Goal: Transaction & Acquisition: Purchase product/service

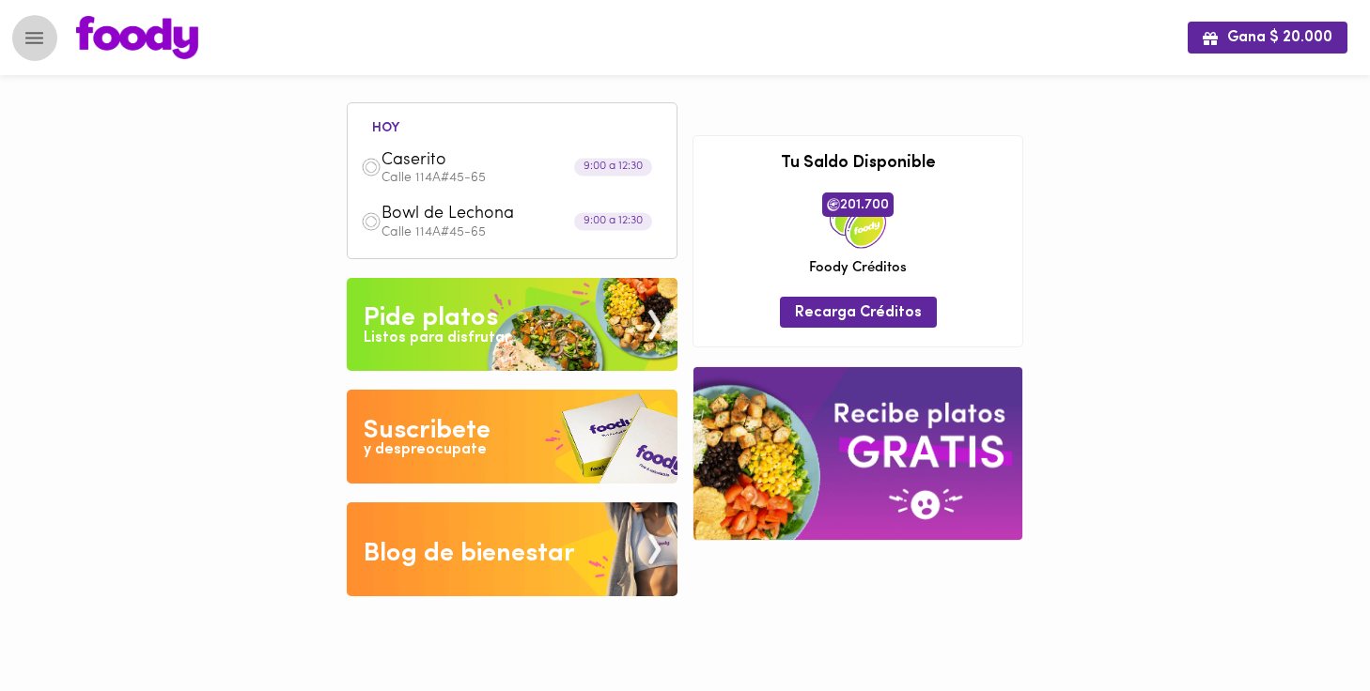
click at [34, 32] on icon "Menu" at bounding box center [34, 38] width 18 height 12
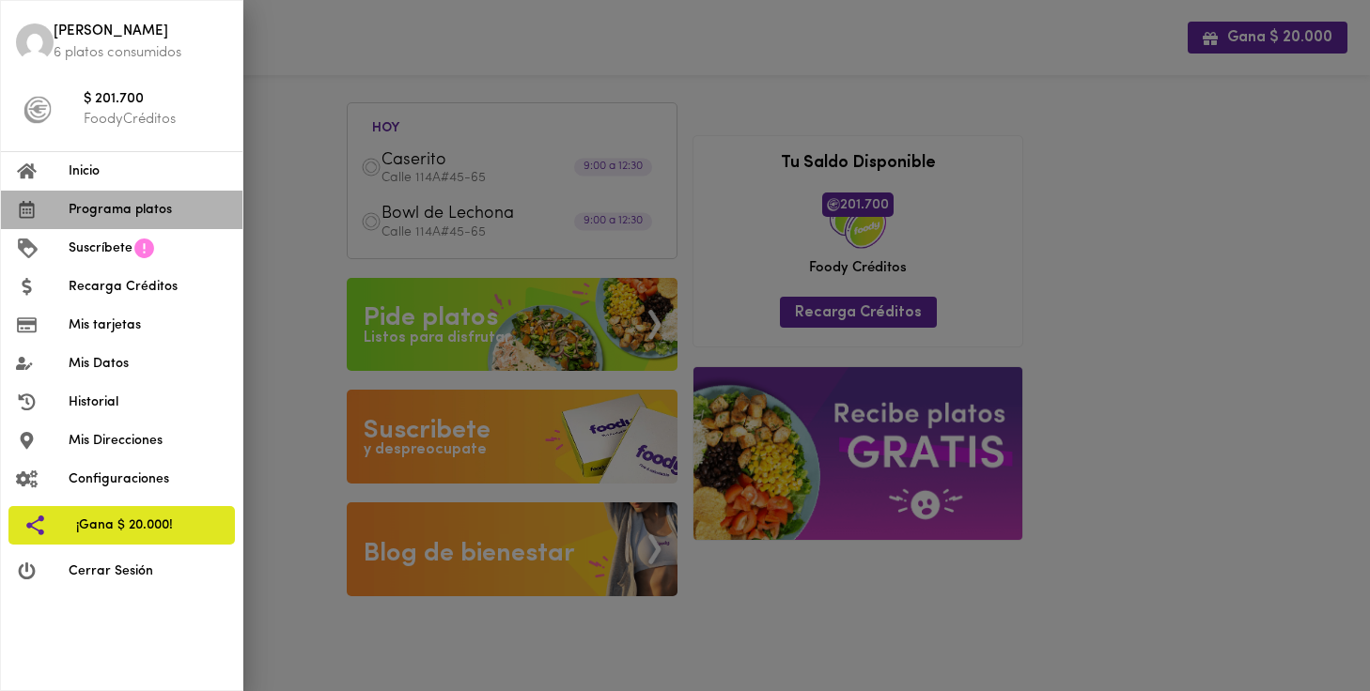
click at [115, 205] on span "Programa platos" at bounding box center [148, 210] width 159 height 20
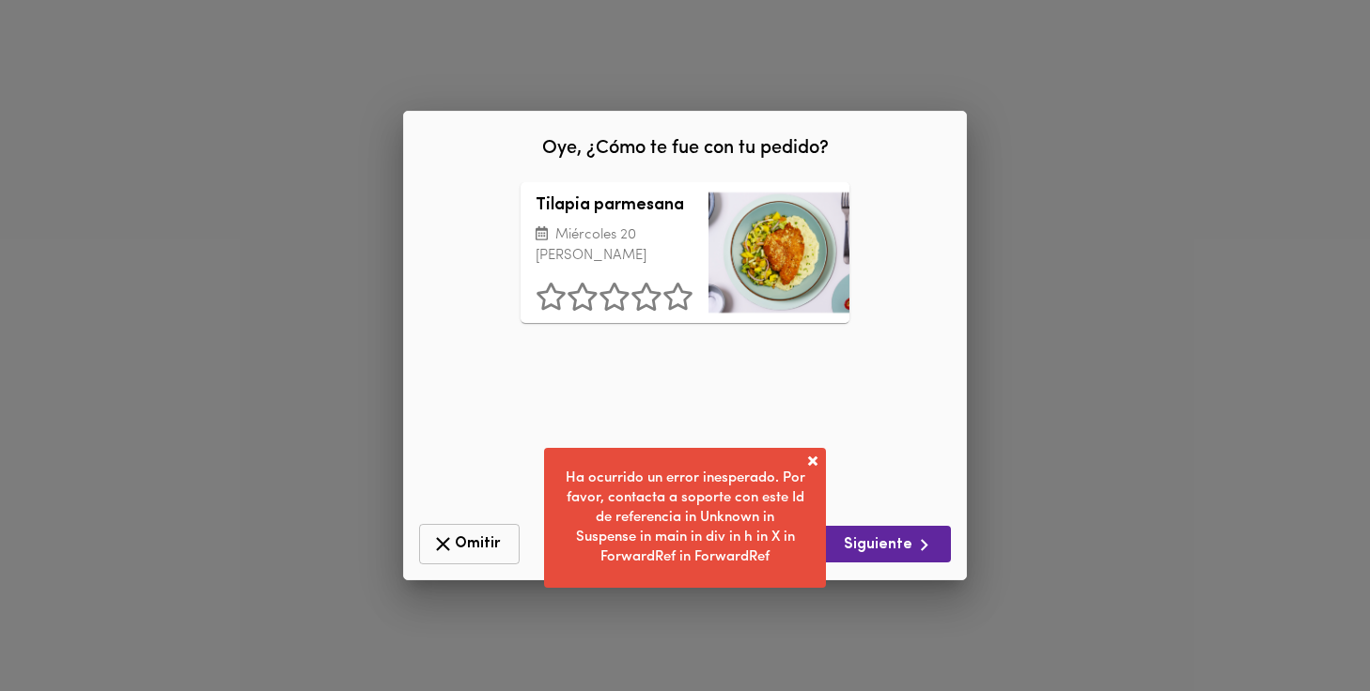
click at [461, 545] on span "Omitir" at bounding box center [469, 544] width 76 height 23
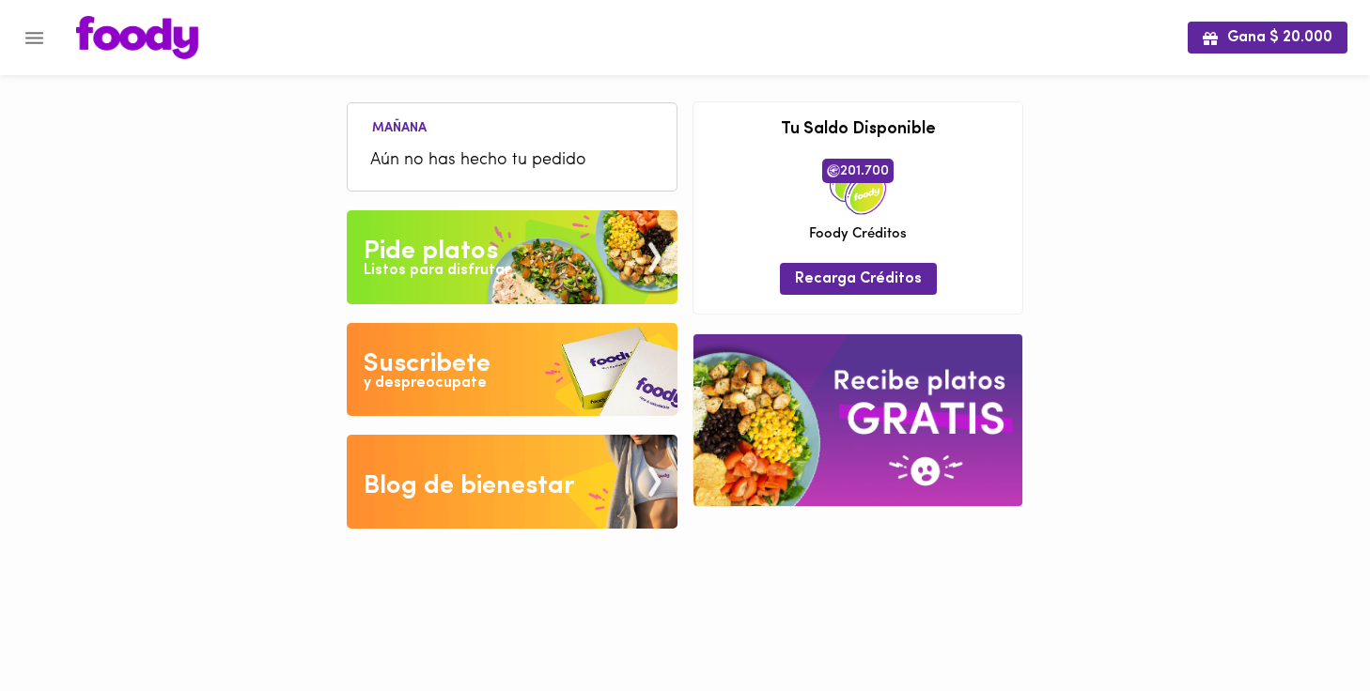
click at [39, 29] on icon "Menu" at bounding box center [34, 37] width 23 height 23
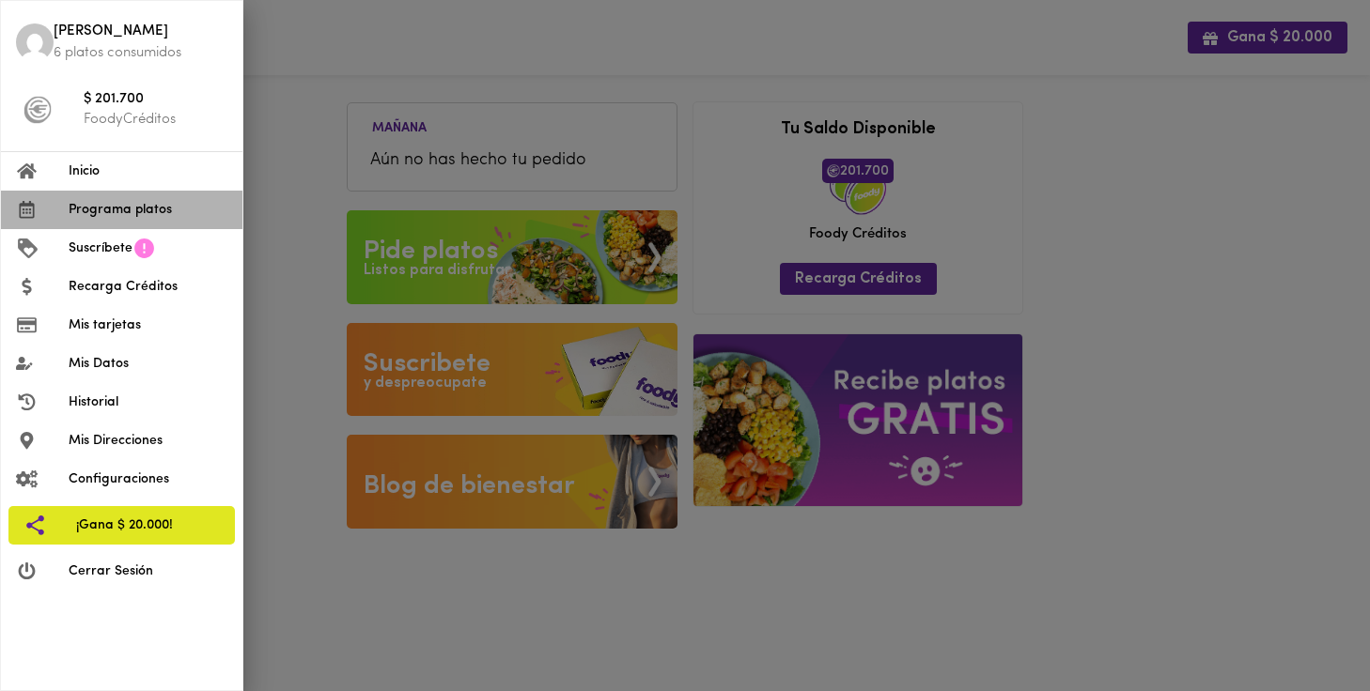
click at [118, 200] on span "Programa platos" at bounding box center [148, 210] width 159 height 20
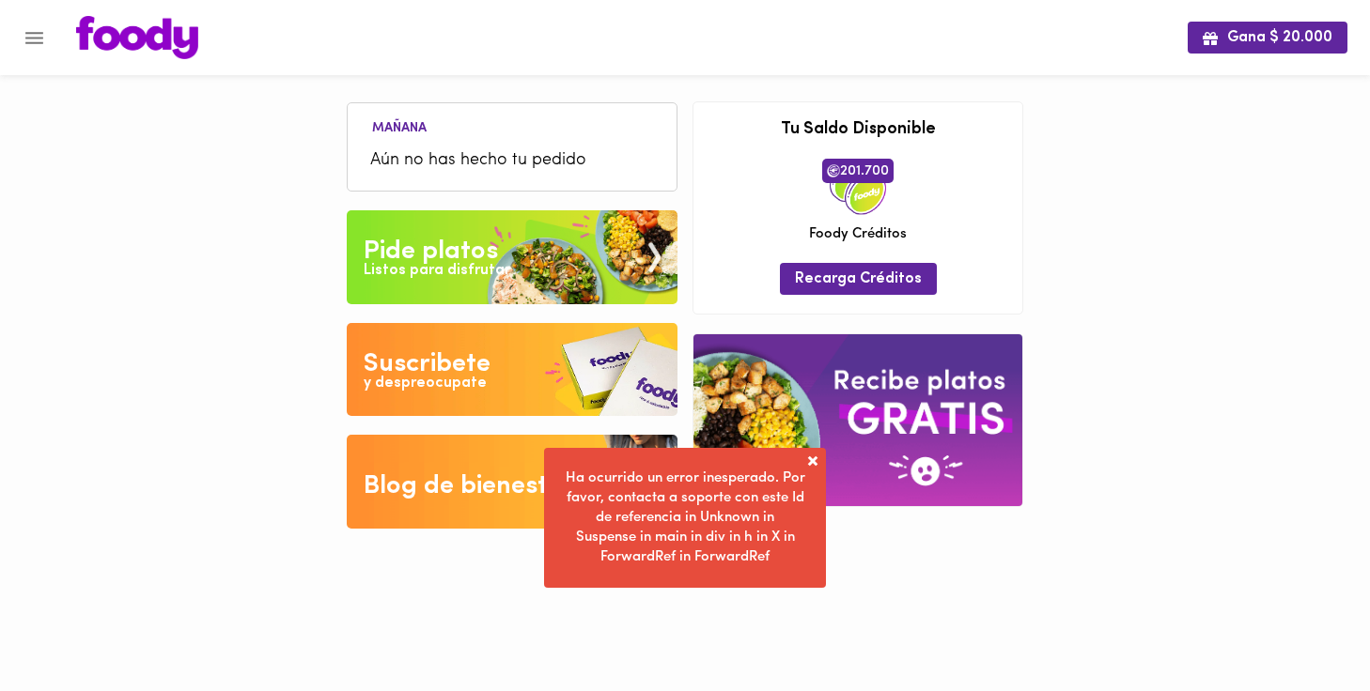
click at [487, 249] on div "Pide platos" at bounding box center [431, 252] width 134 height 38
click at [411, 135] on li "Mañana" at bounding box center [399, 126] width 85 height 18
click at [33, 44] on icon "Menu" at bounding box center [34, 37] width 23 height 23
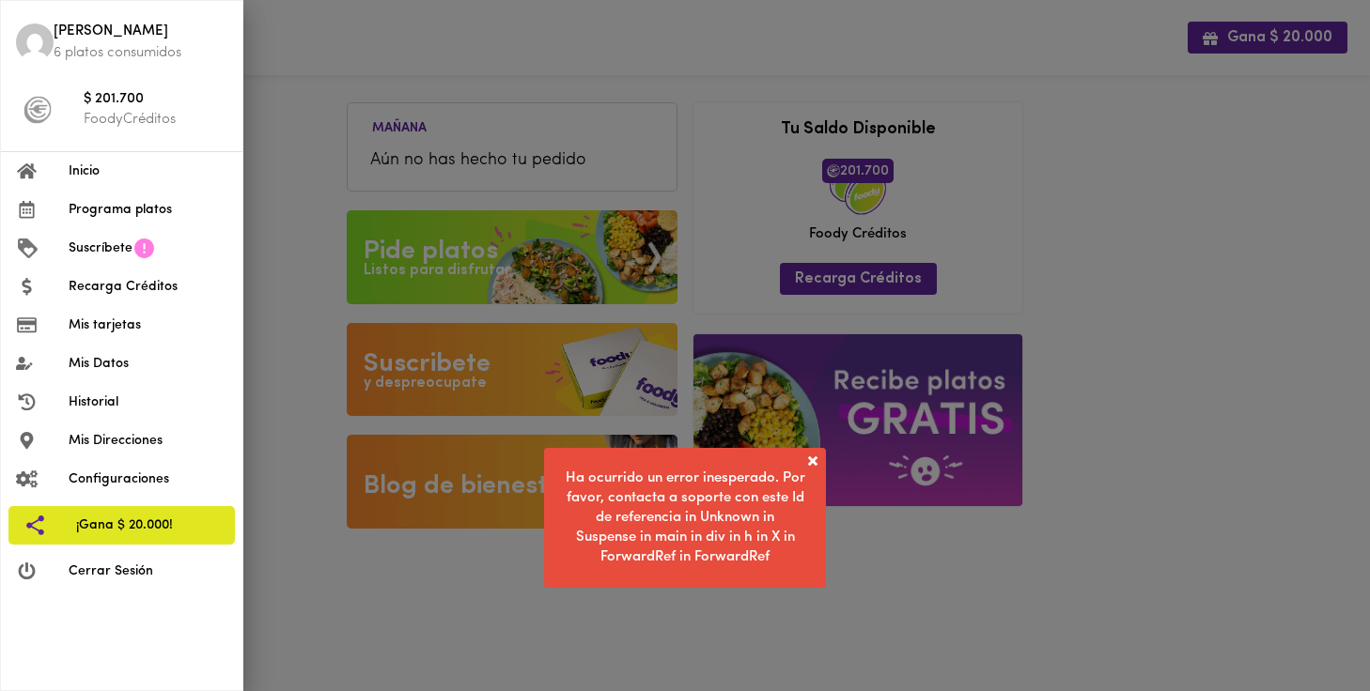
click at [81, 168] on span "Inicio" at bounding box center [148, 172] width 159 height 20
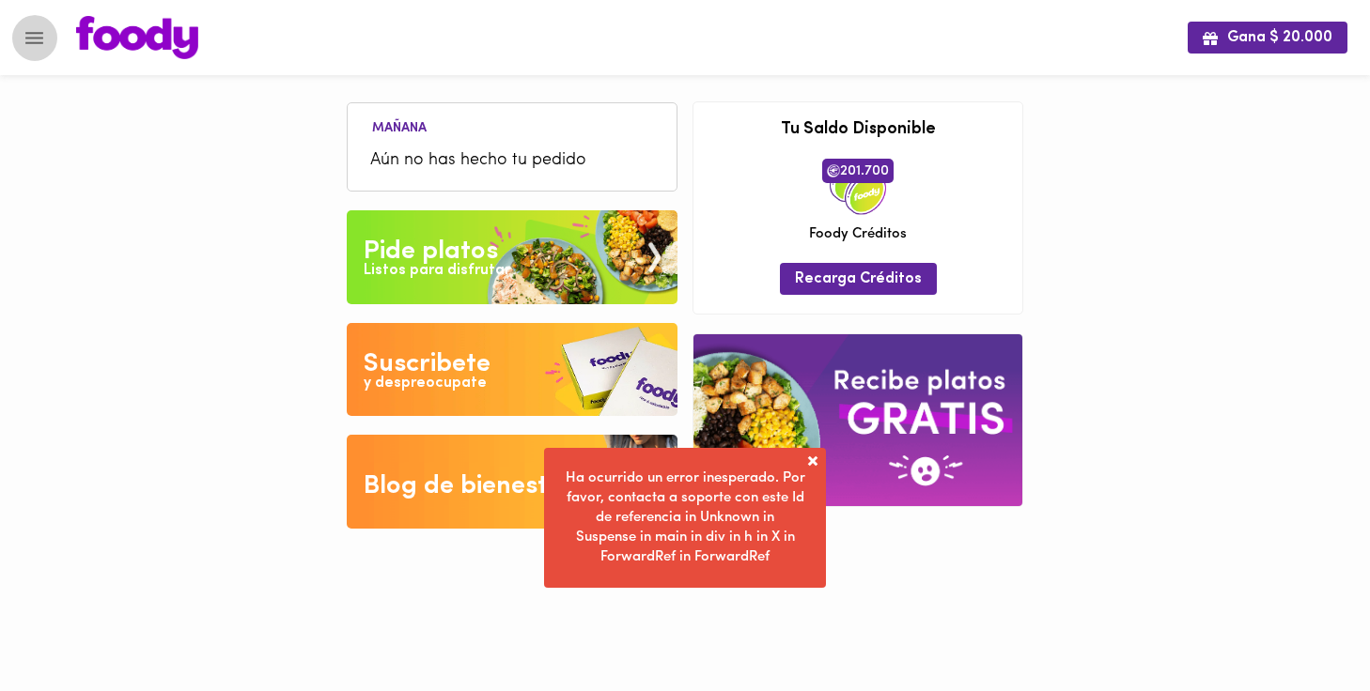
click at [39, 40] on icon "Menu" at bounding box center [34, 37] width 23 height 23
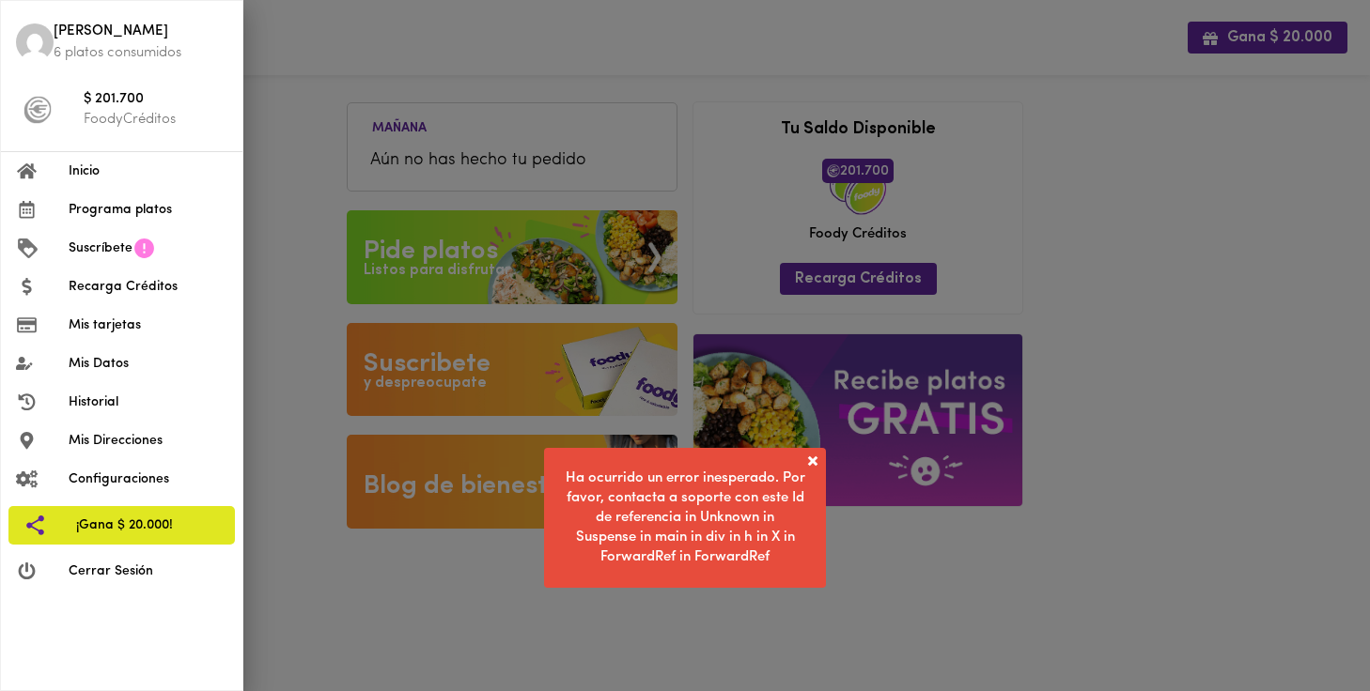
click at [86, 208] on span "Programa platos" at bounding box center [148, 210] width 159 height 20
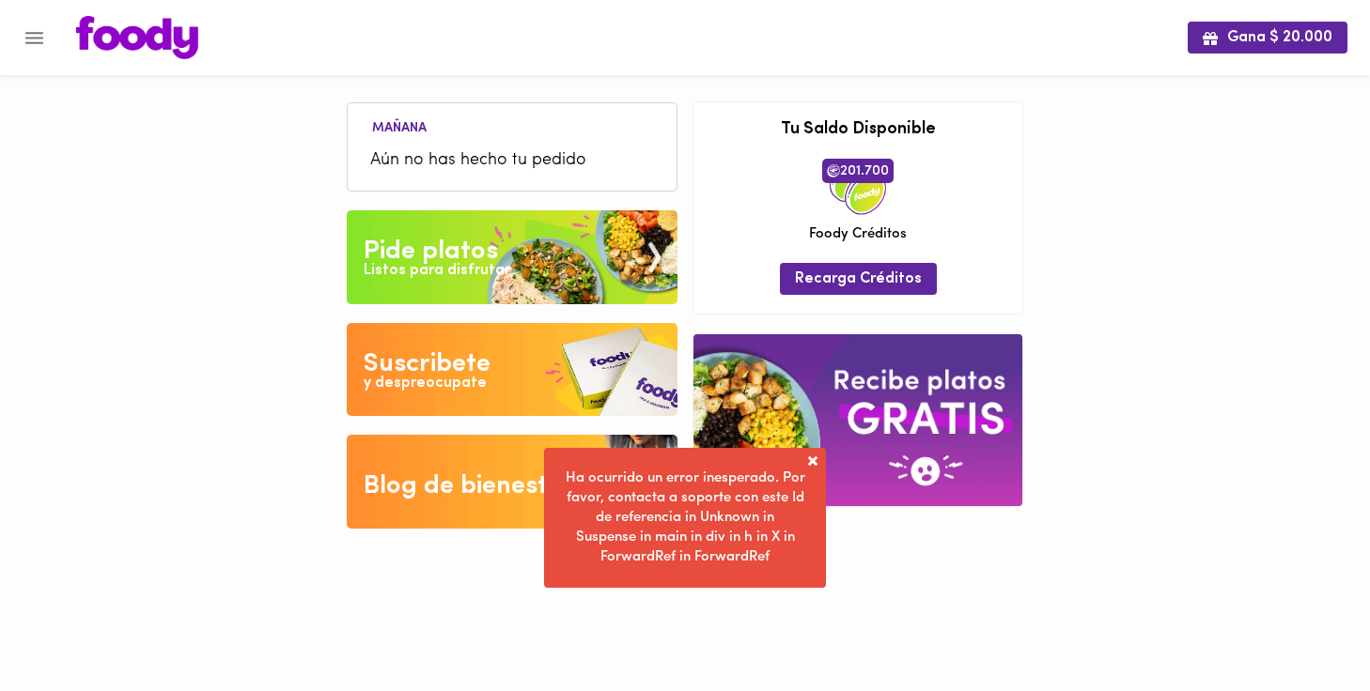
click at [813, 456] on span at bounding box center [812, 461] width 19 height 19
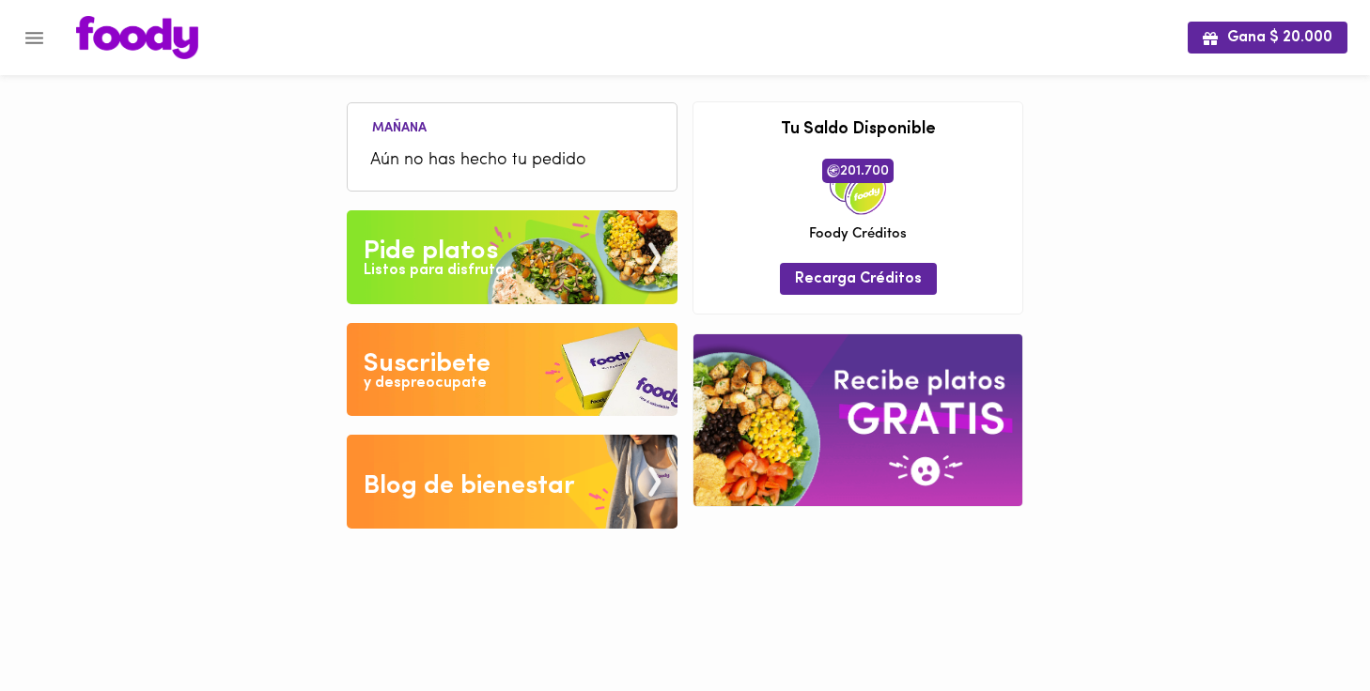
click at [30, 39] on icon "Menu" at bounding box center [34, 37] width 23 height 23
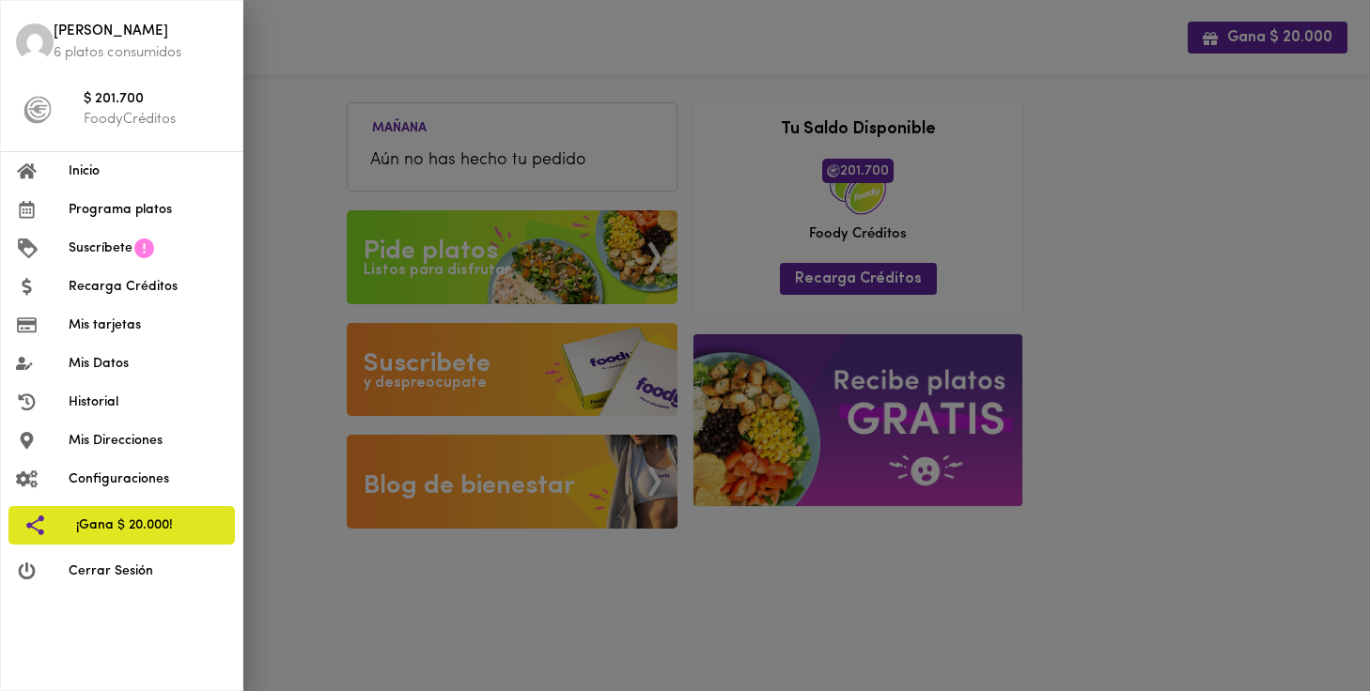
click at [77, 206] on span "Programa platos" at bounding box center [148, 210] width 159 height 20
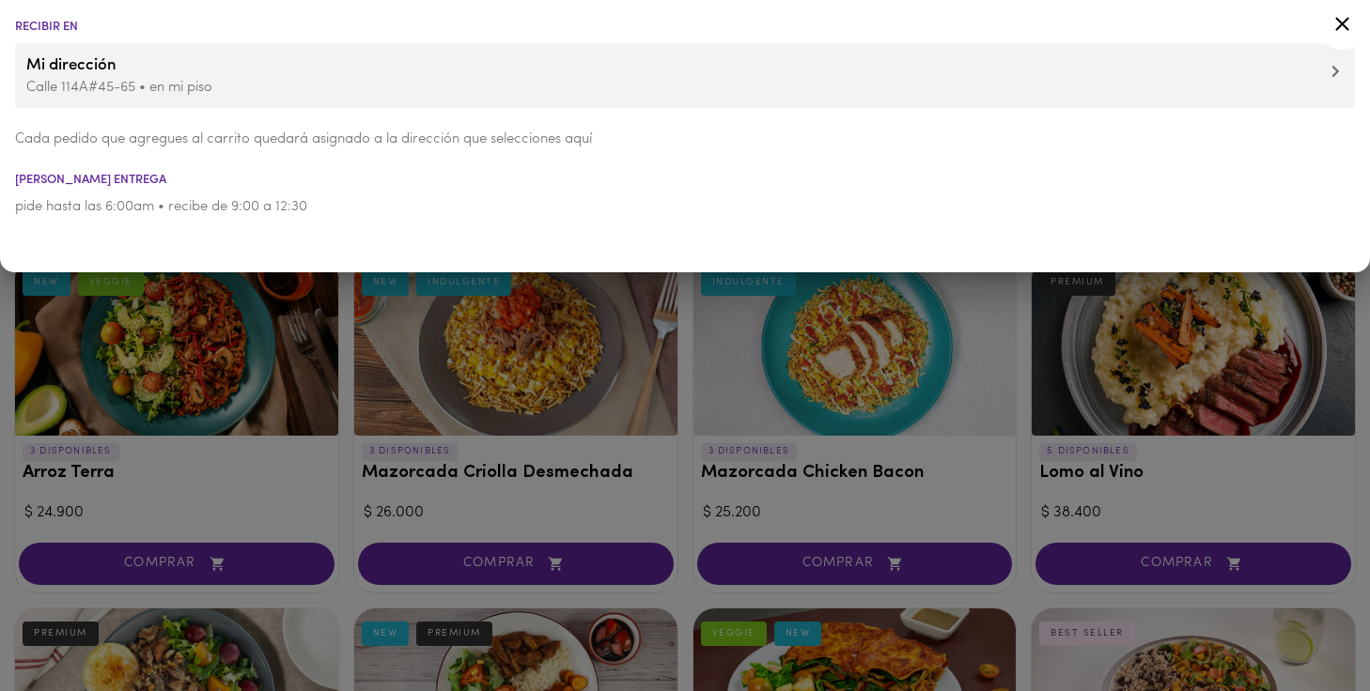
click at [1343, 19] on icon at bounding box center [1341, 23] width 23 height 23
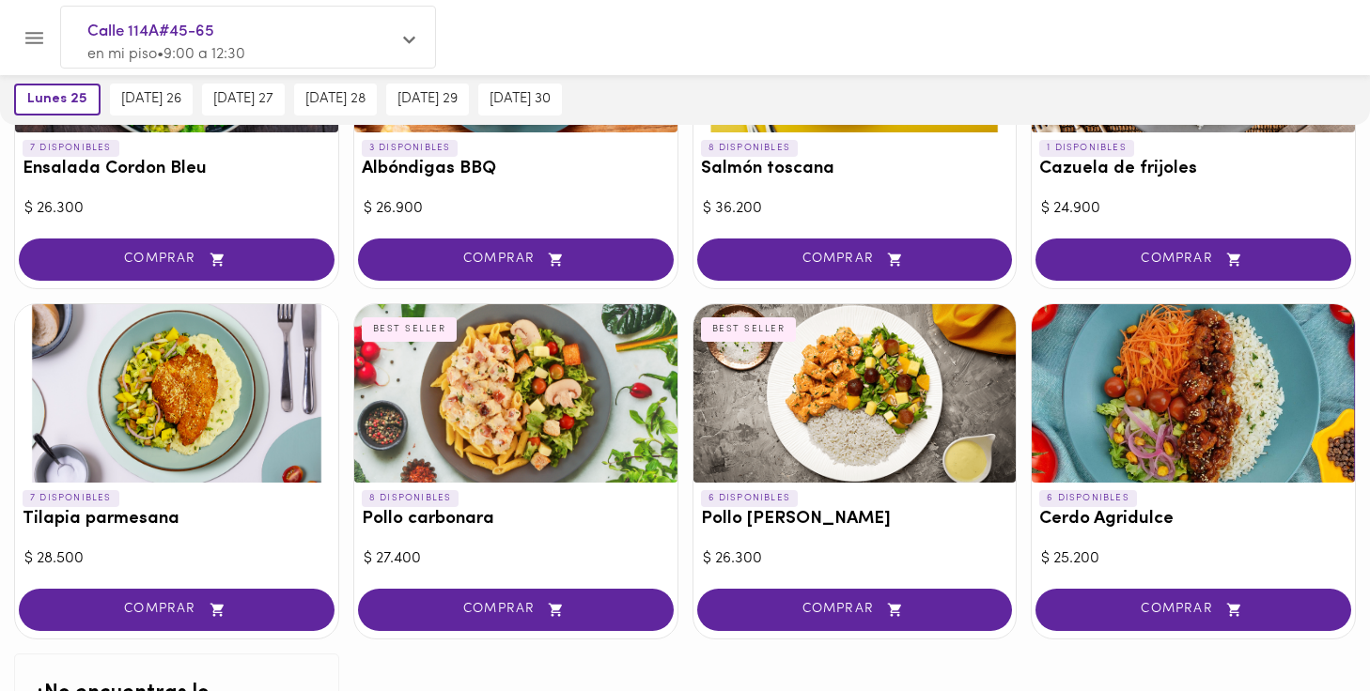
scroll to position [1719, 0]
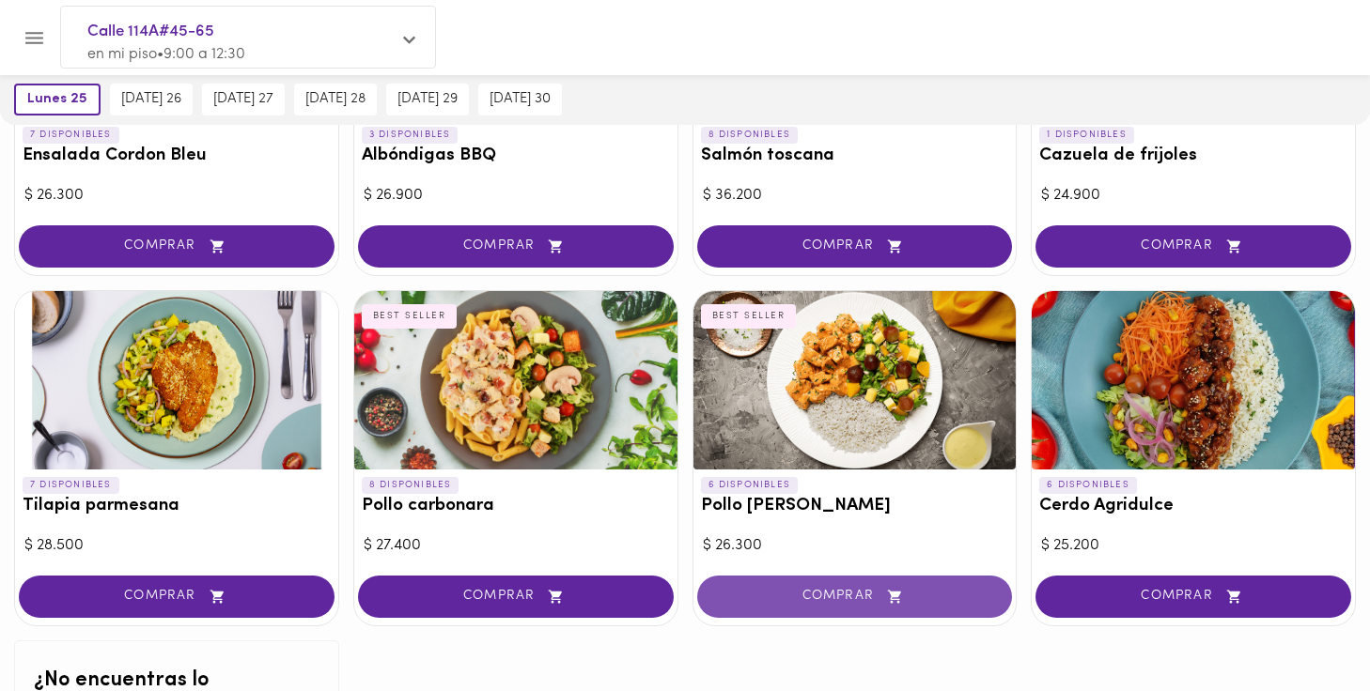
click at [795, 597] on button "COMPRAR" at bounding box center [855, 597] width 316 height 42
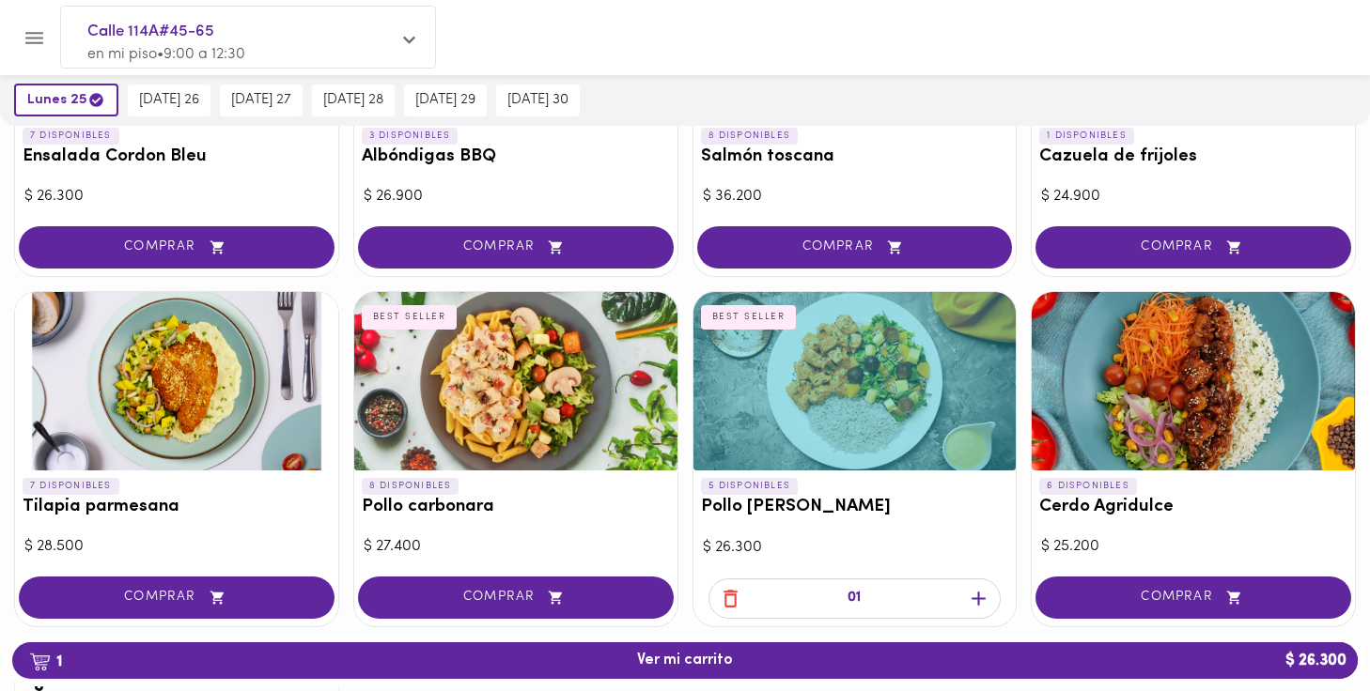
click at [775, 409] on div at bounding box center [854, 381] width 323 height 178
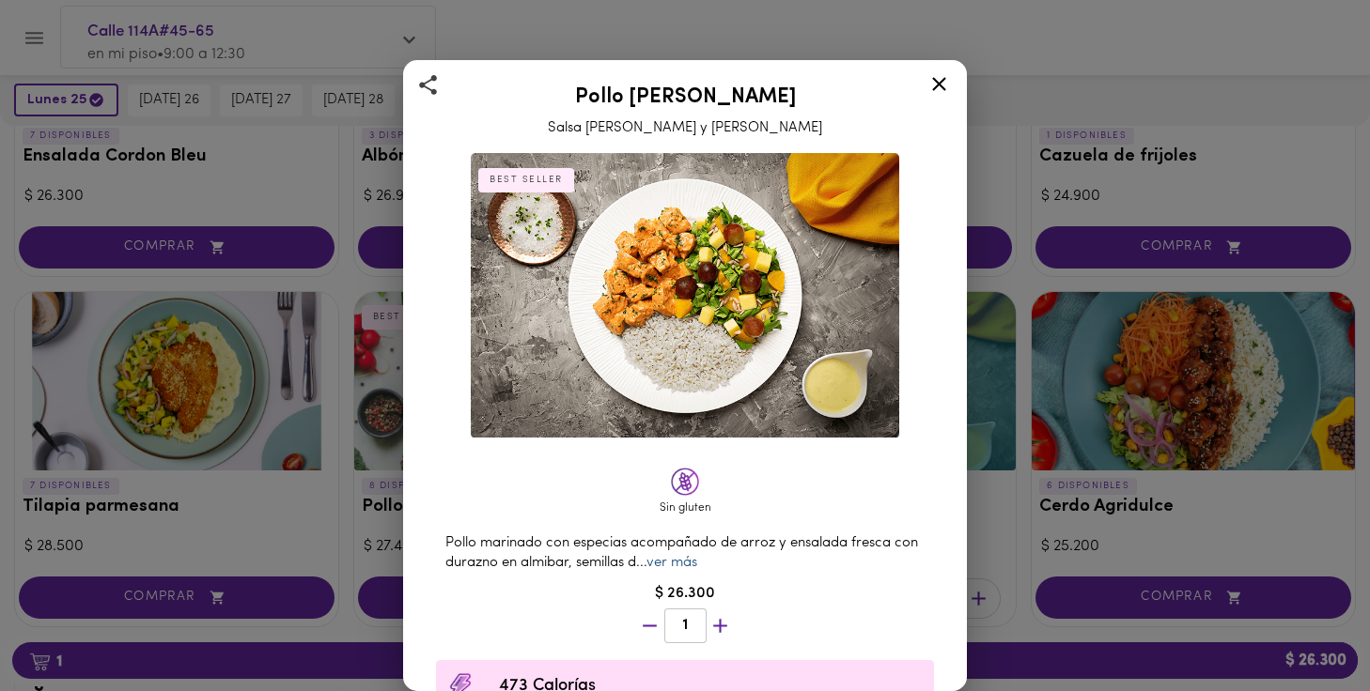
click at [692, 556] on link "ver más" at bounding box center [671, 563] width 51 height 14
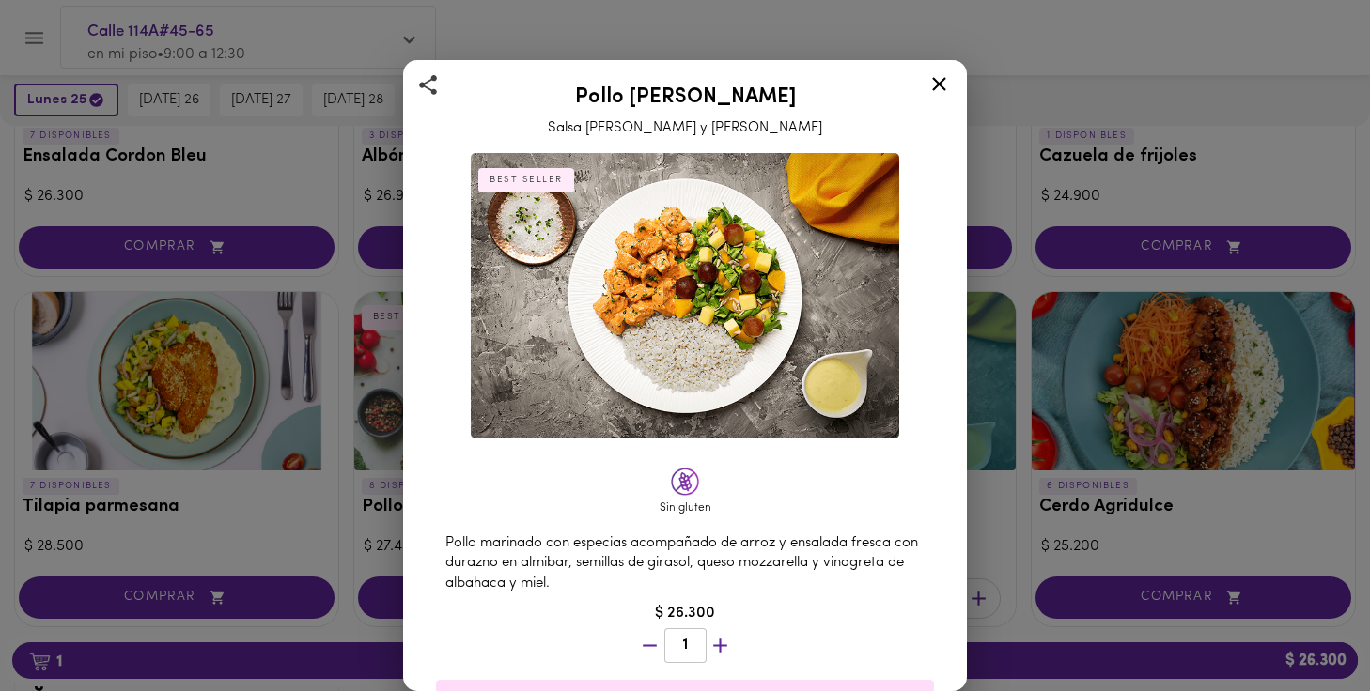
click at [938, 81] on icon at bounding box center [938, 83] width 23 height 23
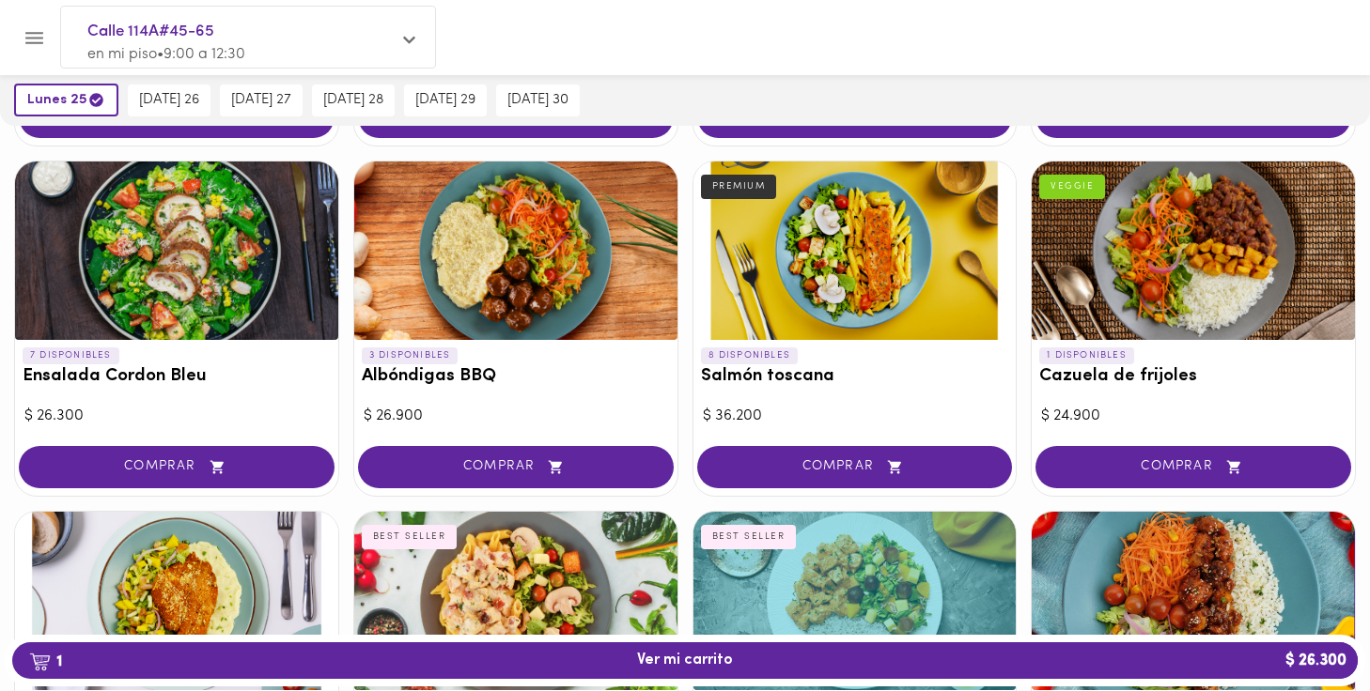
scroll to position [1481, 0]
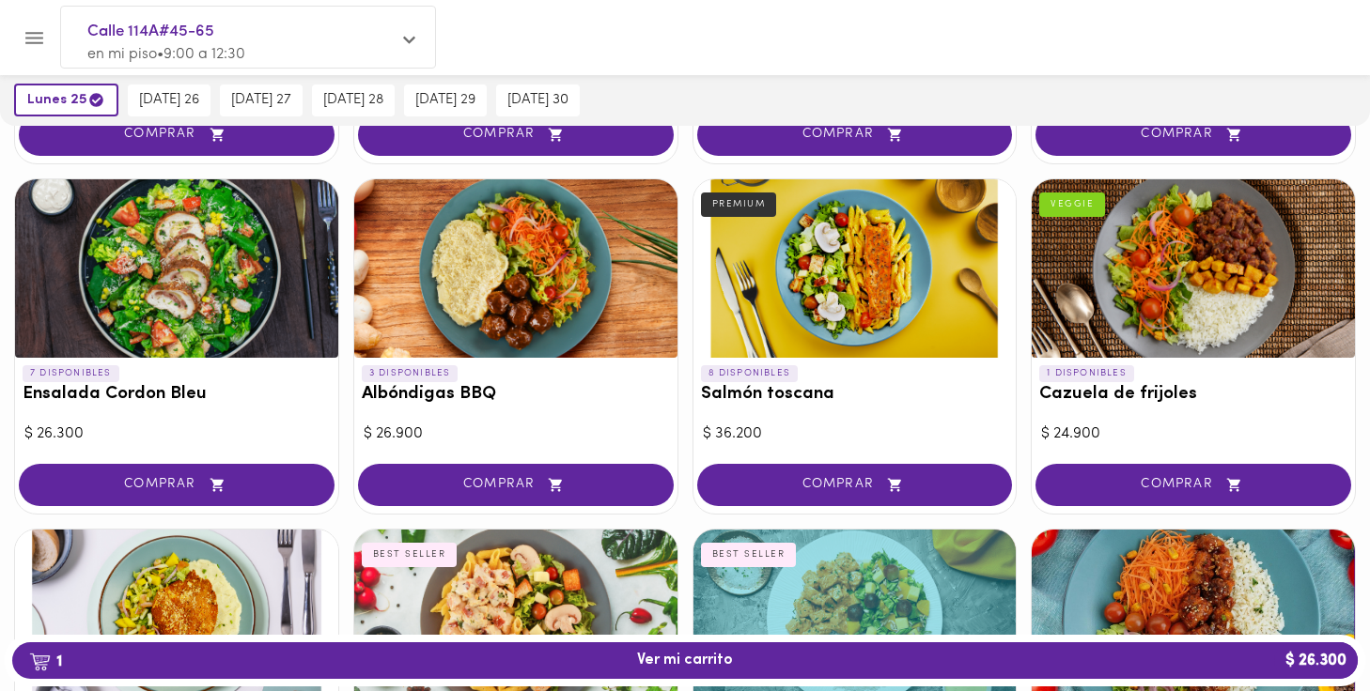
click at [535, 267] on div at bounding box center [515, 268] width 323 height 178
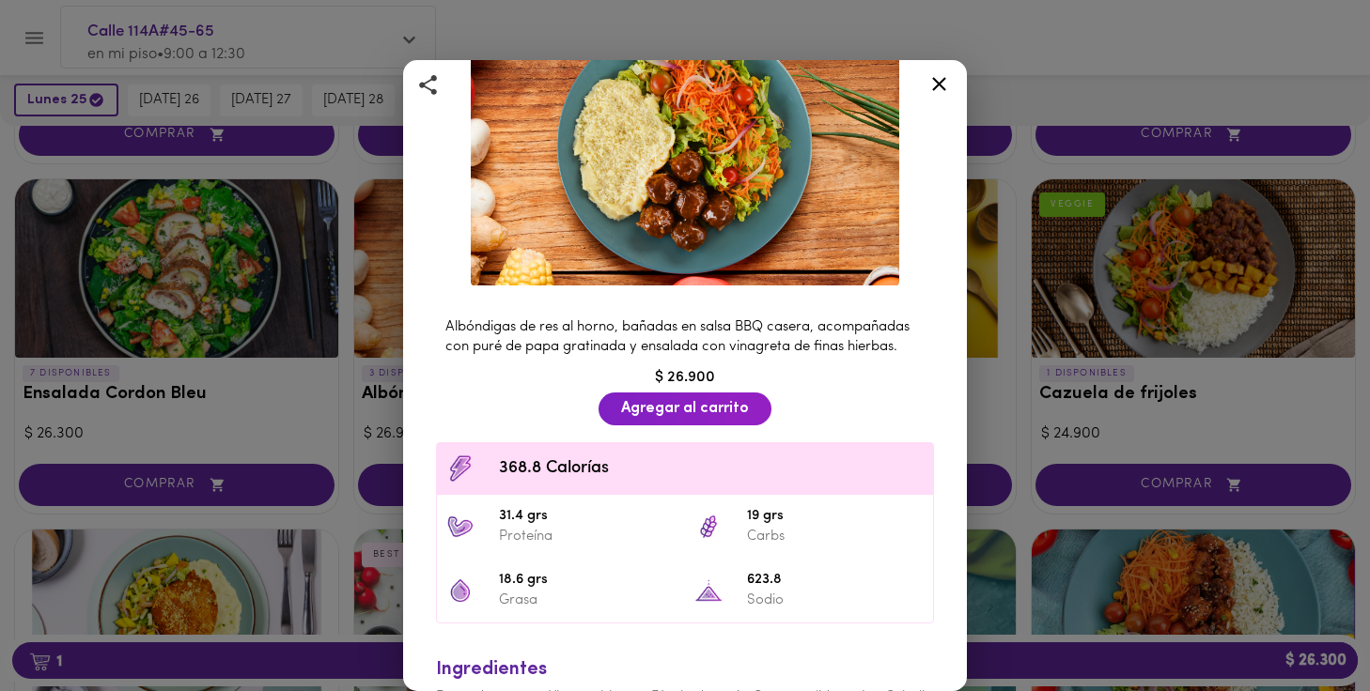
scroll to position [154, 0]
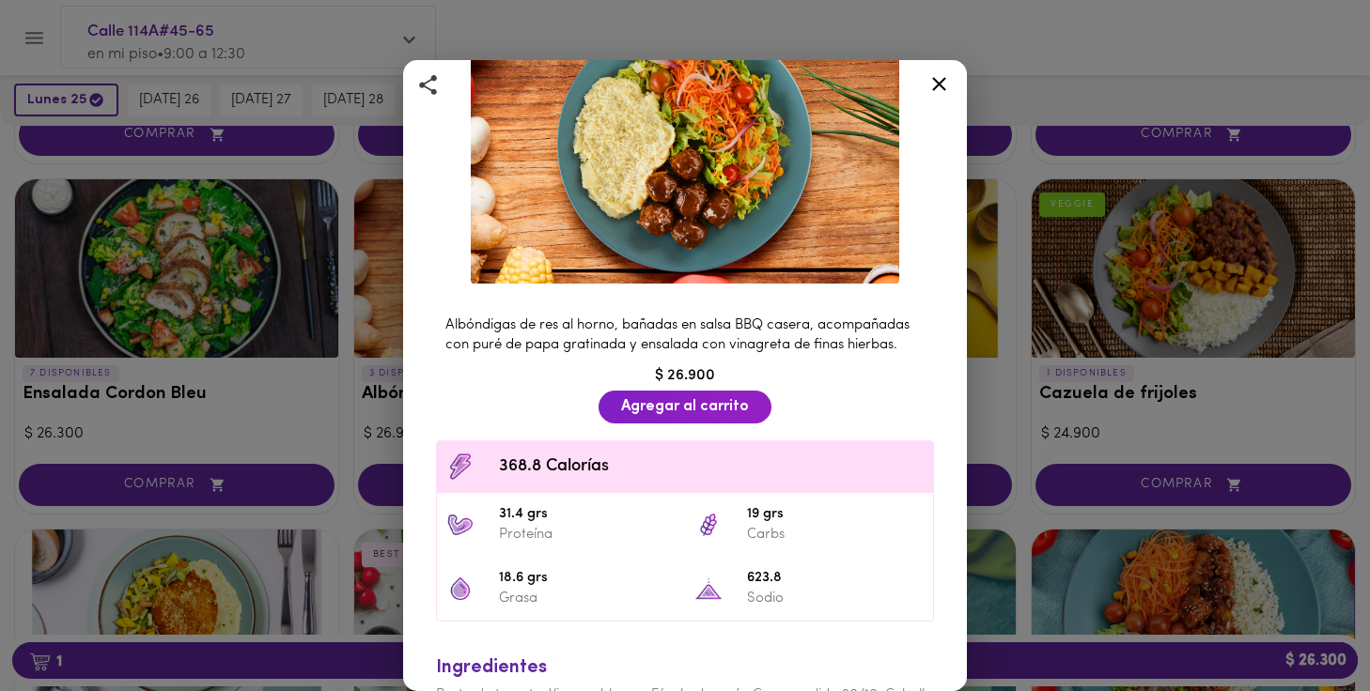
click at [938, 85] on icon at bounding box center [939, 84] width 14 height 14
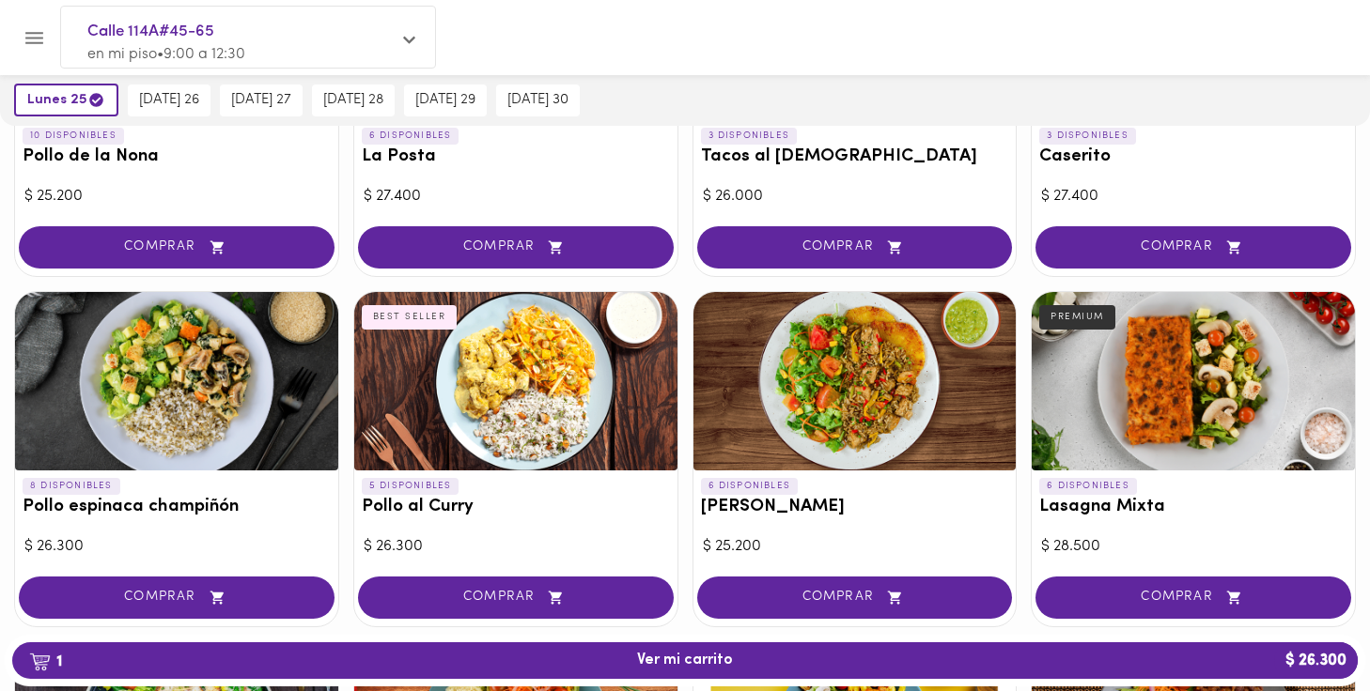
scroll to position [1015, 0]
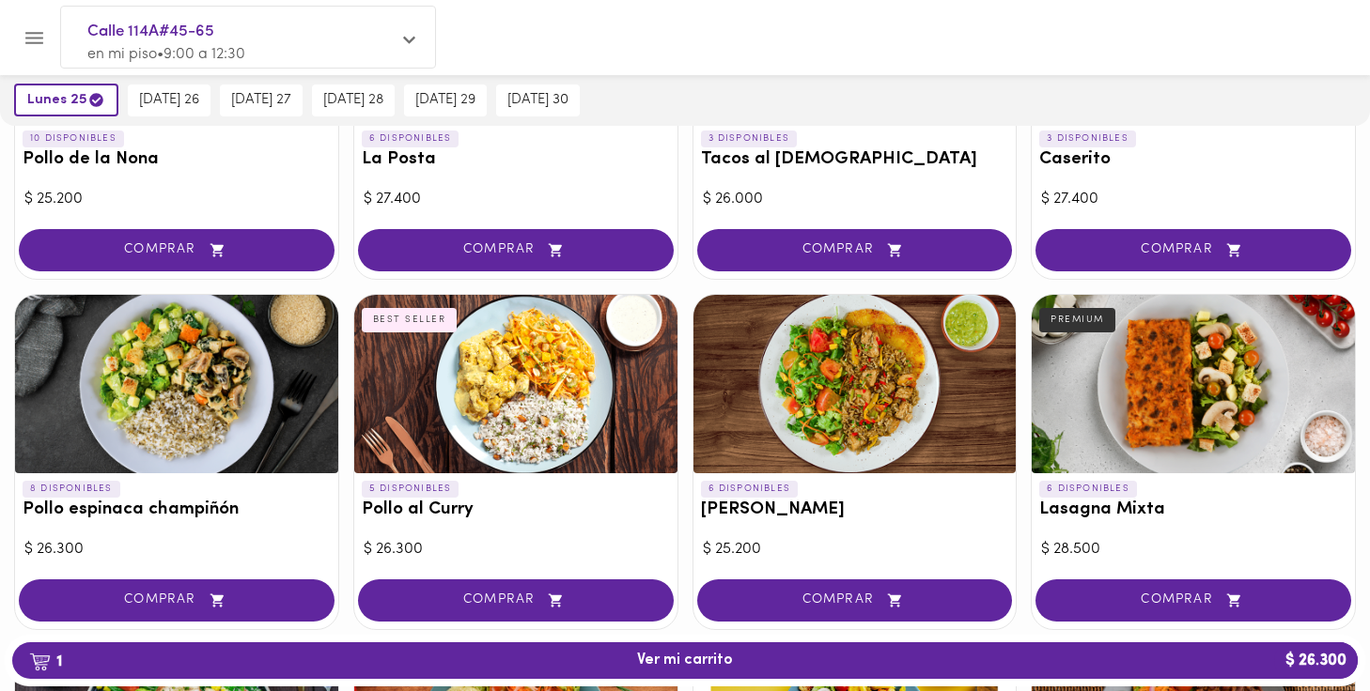
click at [162, 391] on div at bounding box center [176, 384] width 323 height 178
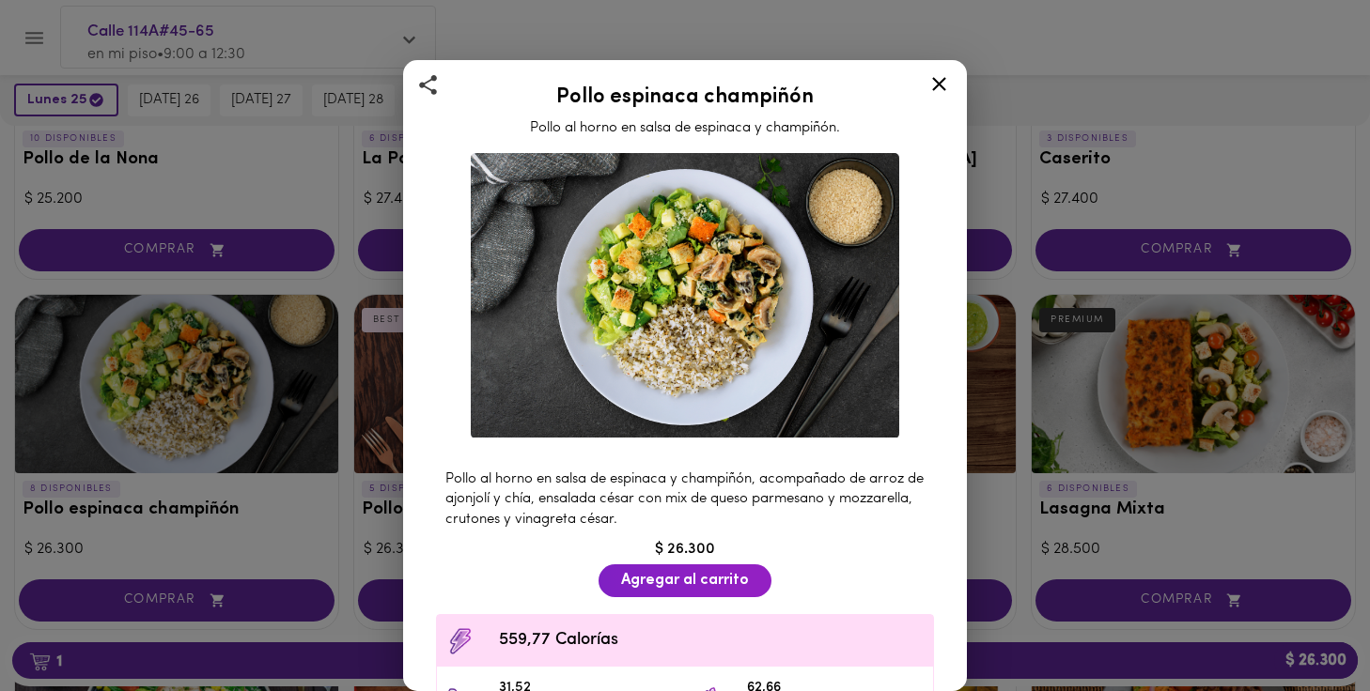
click at [938, 83] on icon at bounding box center [939, 84] width 14 height 14
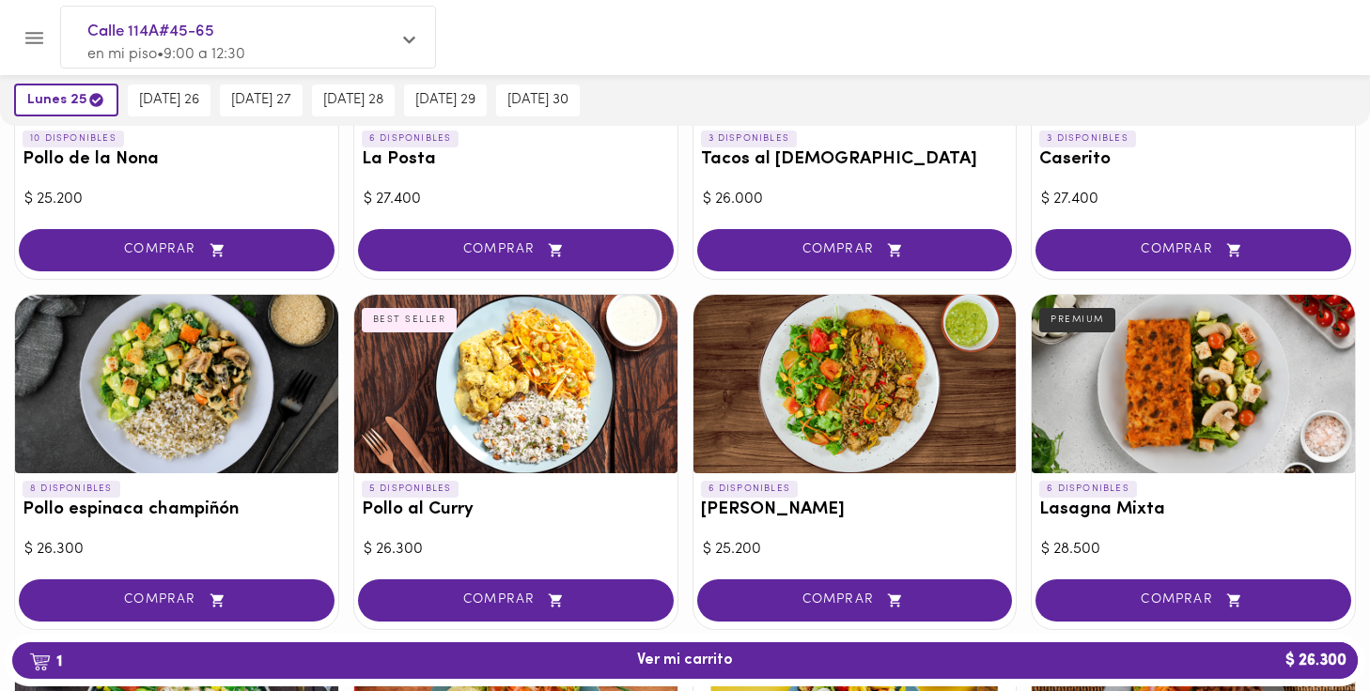
click at [1165, 374] on div at bounding box center [1192, 384] width 323 height 178
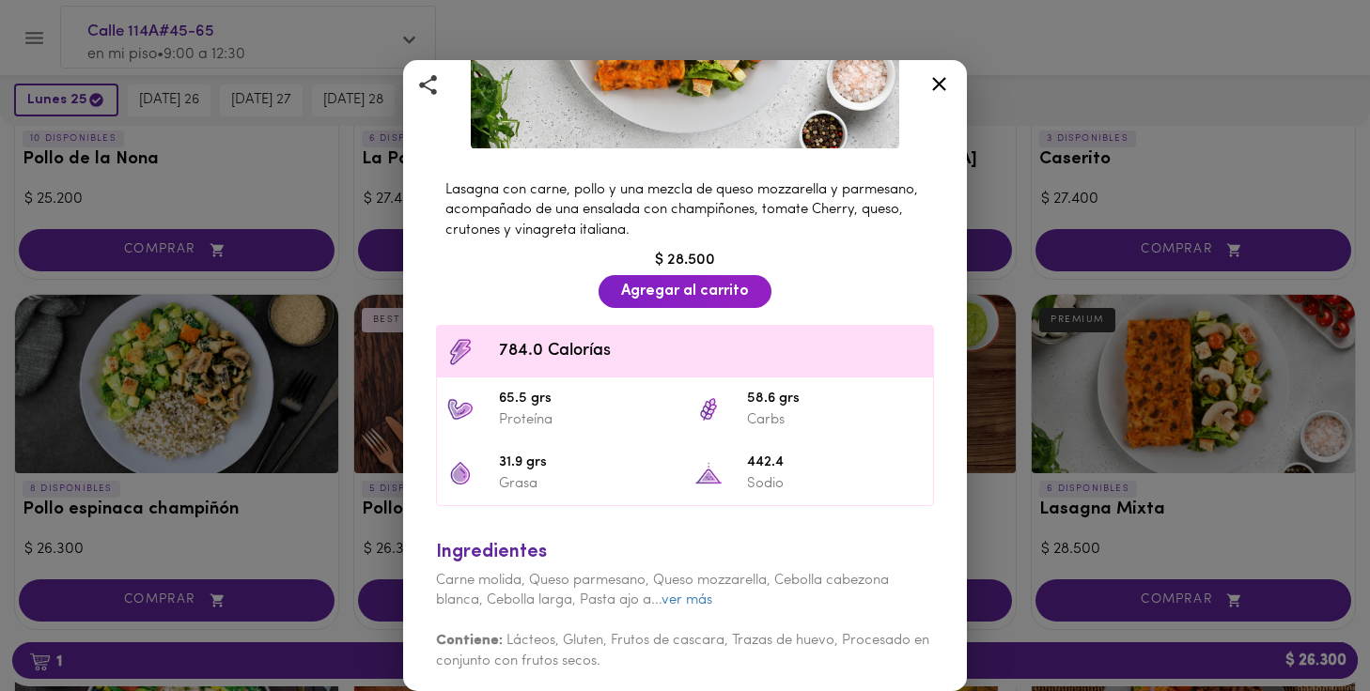
scroll to position [288, 0]
click at [686, 595] on link "ver más" at bounding box center [686, 602] width 51 height 14
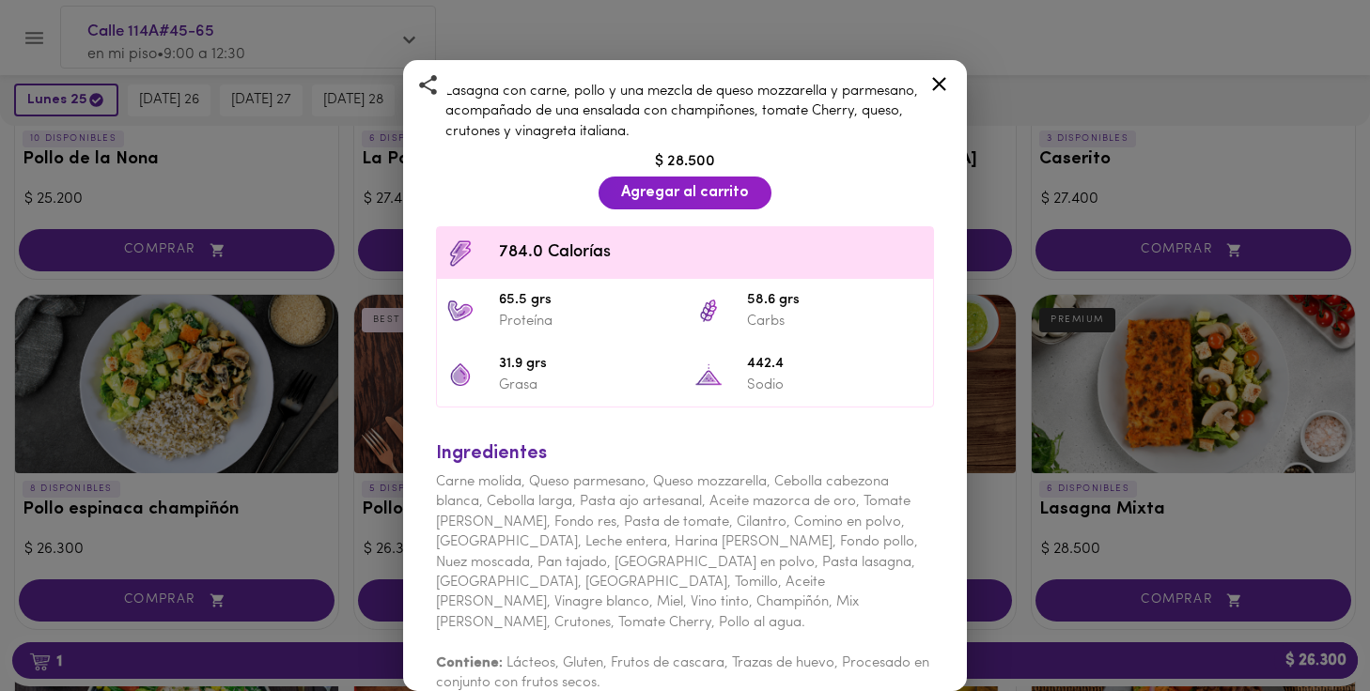
scroll to position [387, 0]
click at [941, 85] on icon at bounding box center [938, 83] width 23 height 23
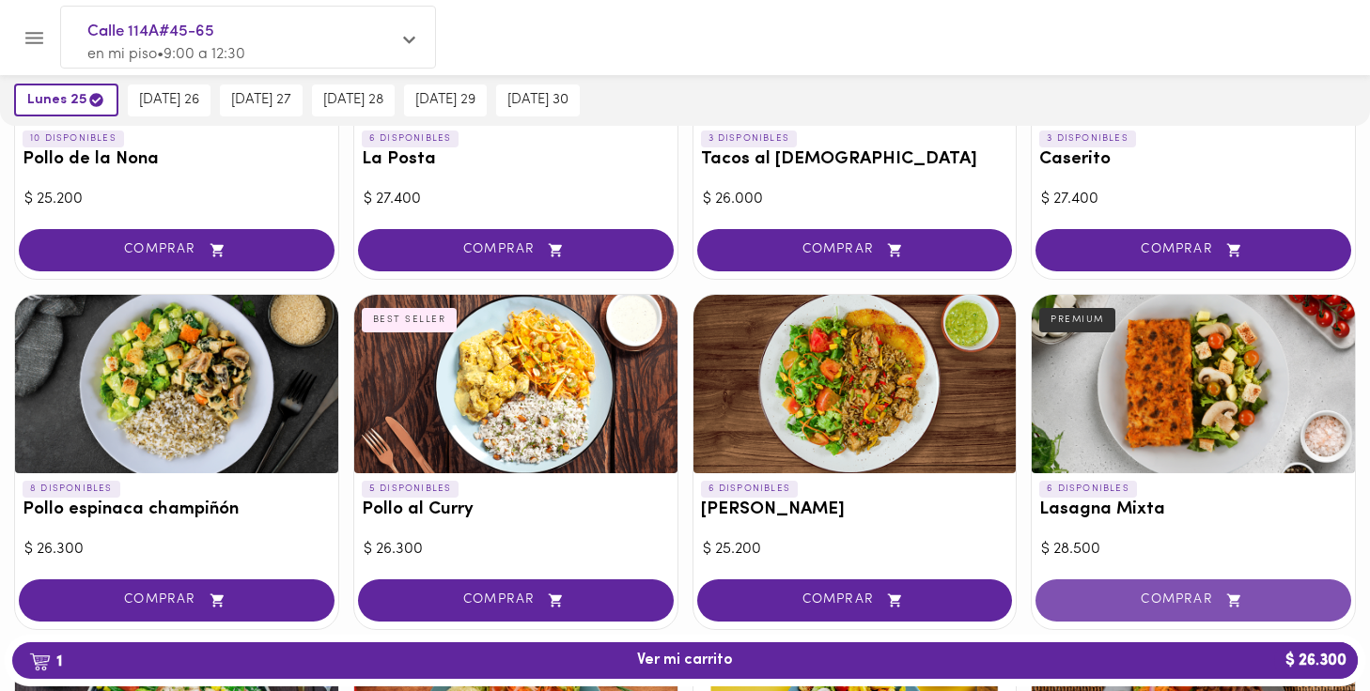
click at [1179, 593] on span "COMPRAR" at bounding box center [1193, 601] width 269 height 16
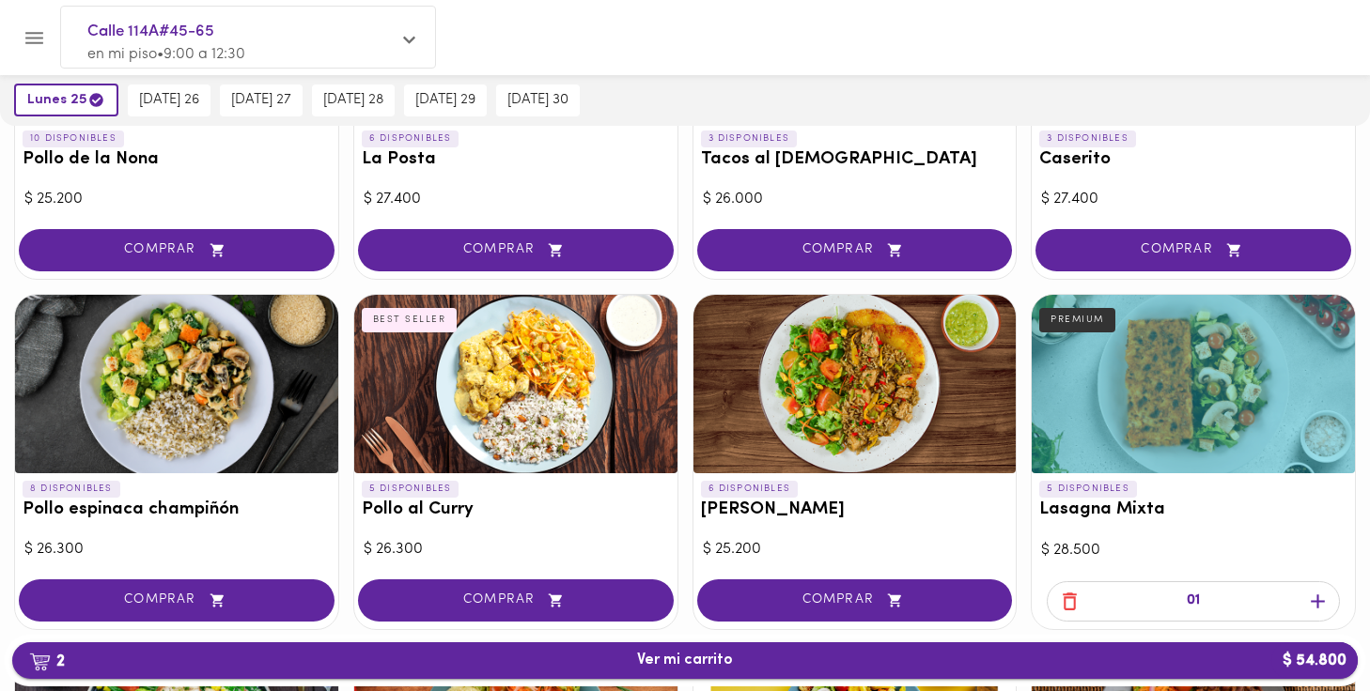
click at [690, 657] on span "2 Ver mi carrito $ 54.800" at bounding box center [685, 661] width 96 height 18
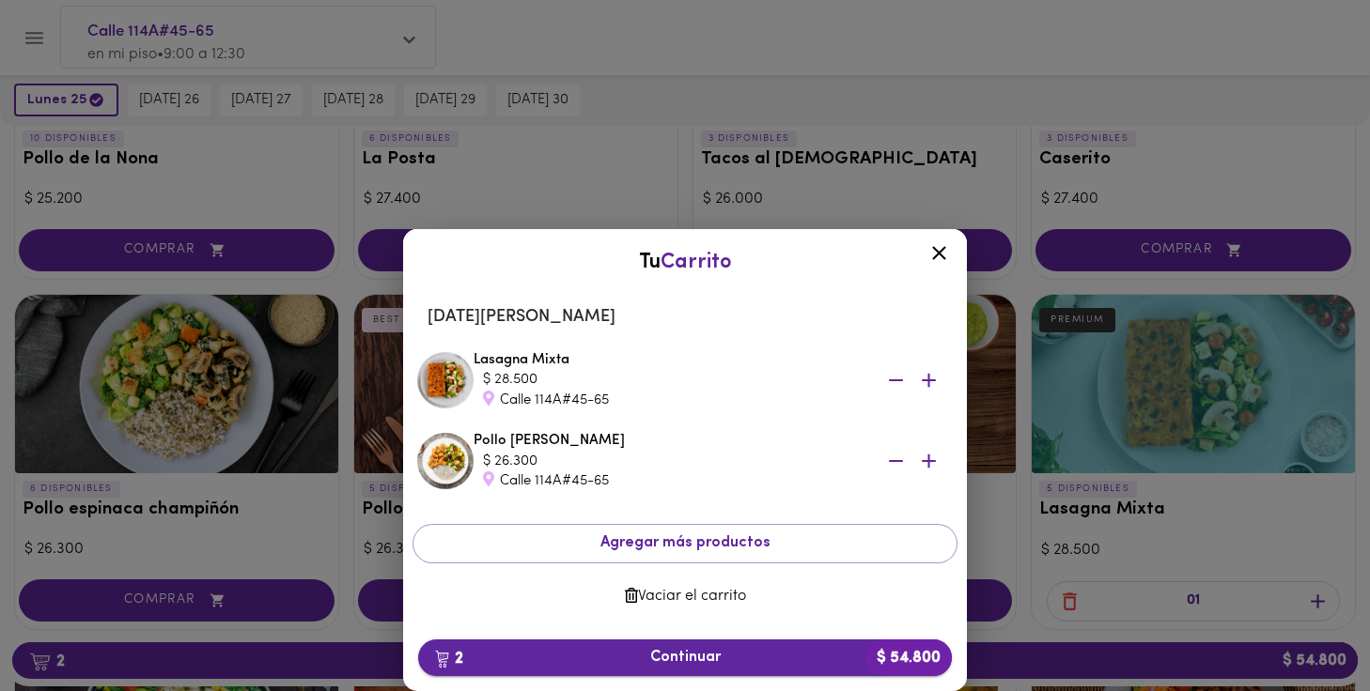
click at [681, 648] on button "2 Continuar $ 54.800" at bounding box center [685, 658] width 534 height 37
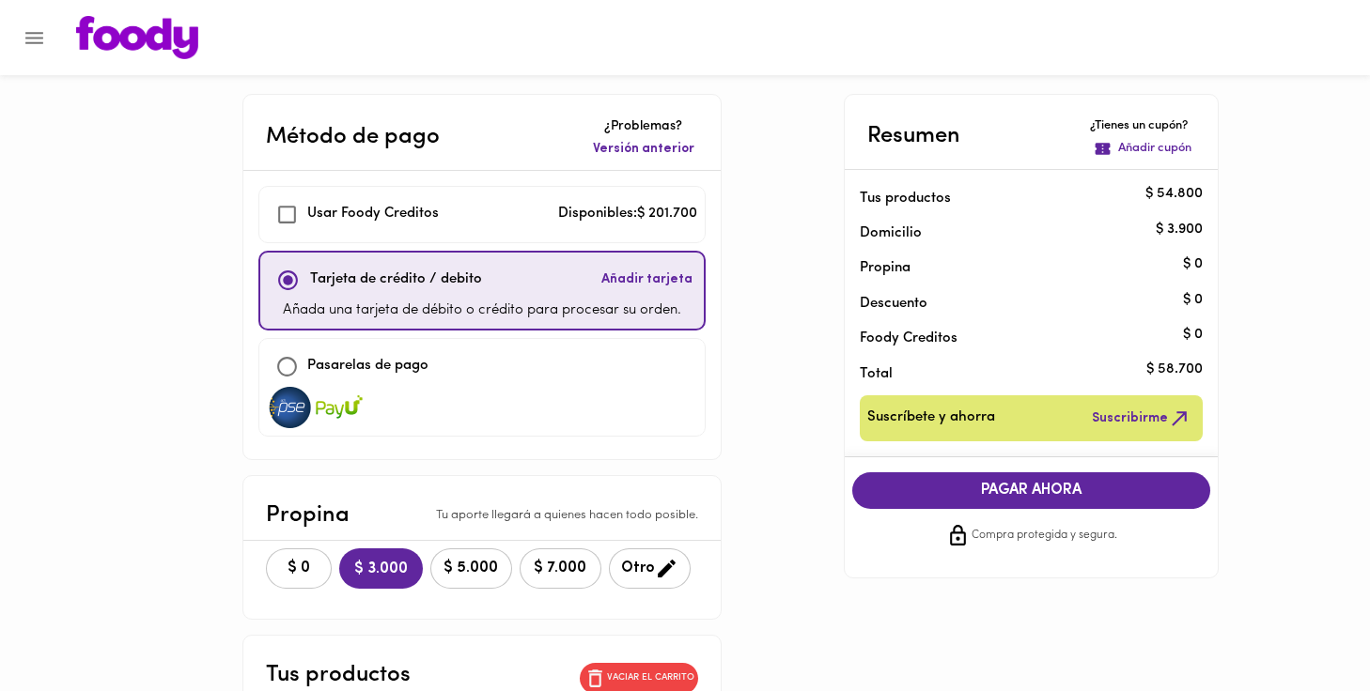
checkbox input "true"
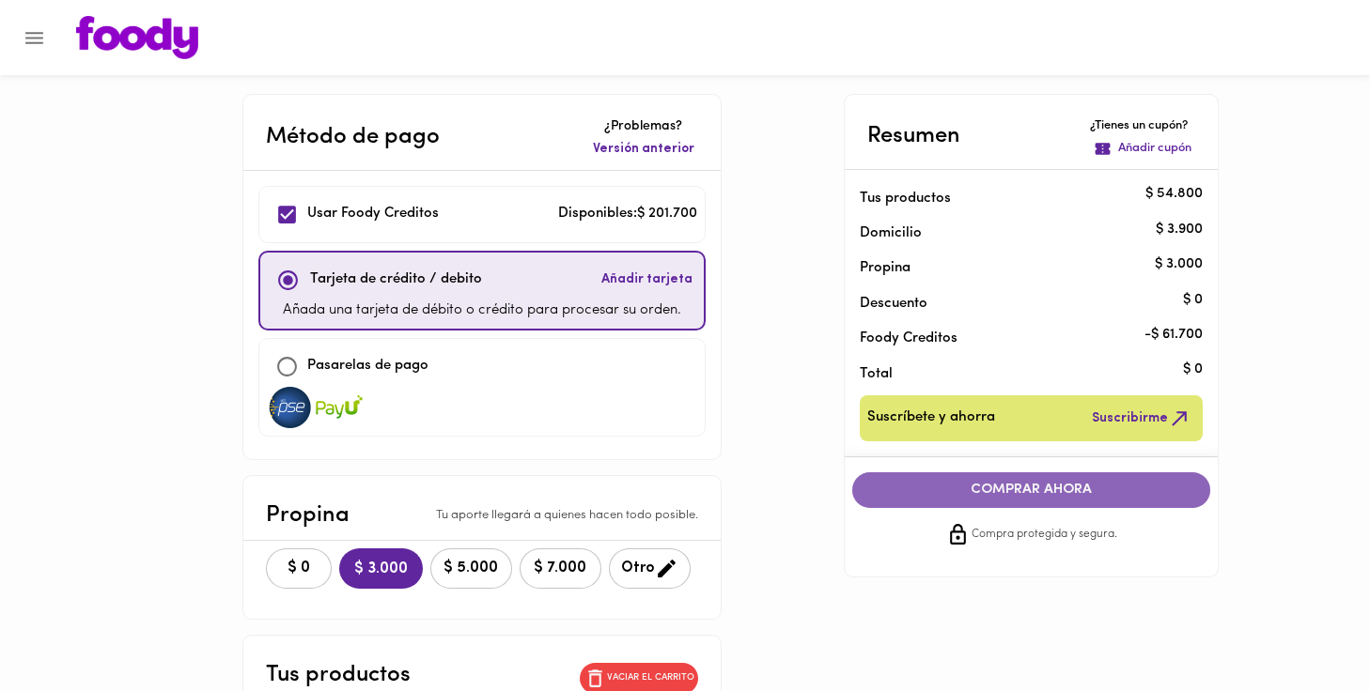
click at [1026, 485] on span "COMPRAR AHORA" at bounding box center [1031, 490] width 321 height 17
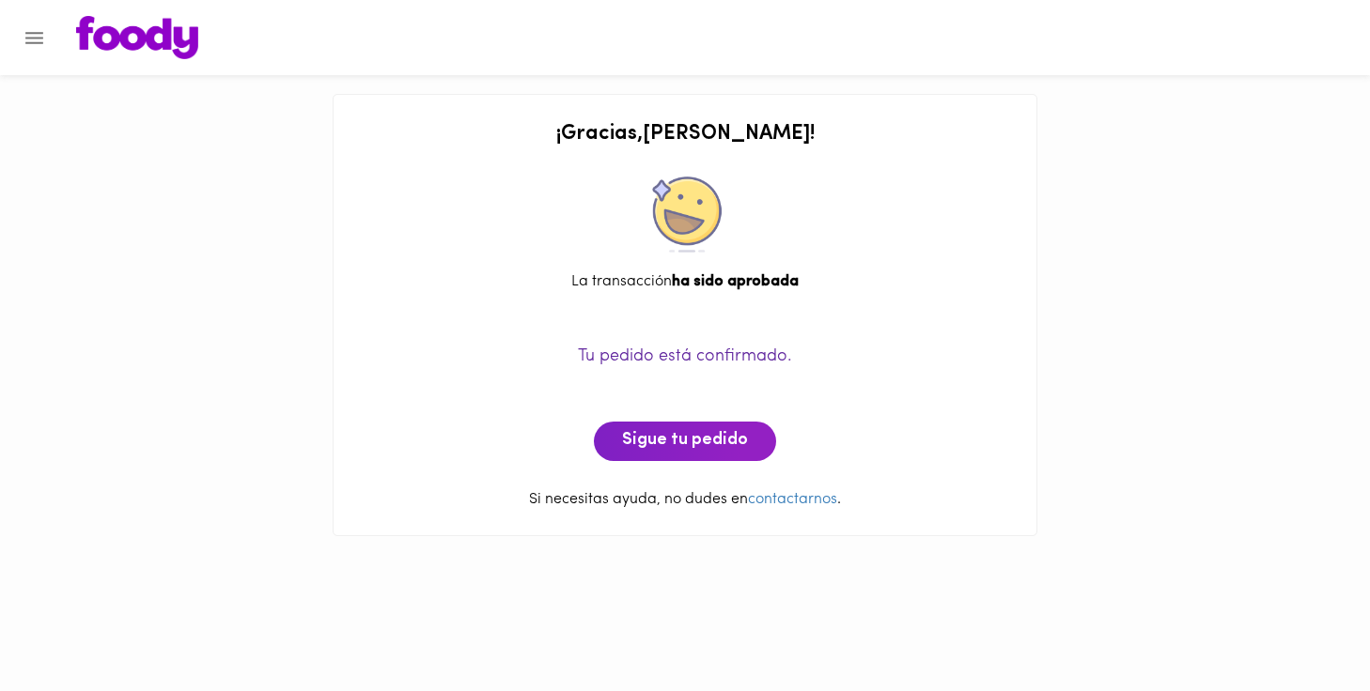
click at [29, 47] on icon "Menu" at bounding box center [34, 37] width 23 height 23
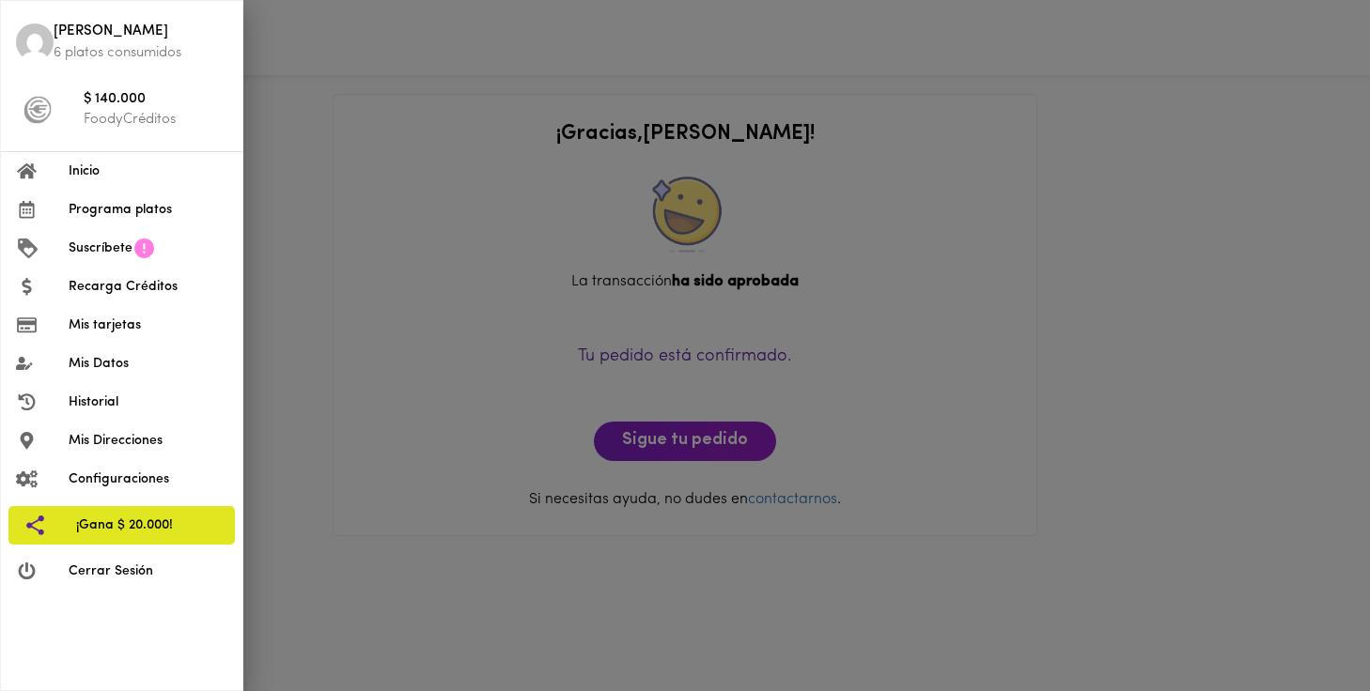
click at [98, 204] on span "Programa platos" at bounding box center [148, 210] width 159 height 20
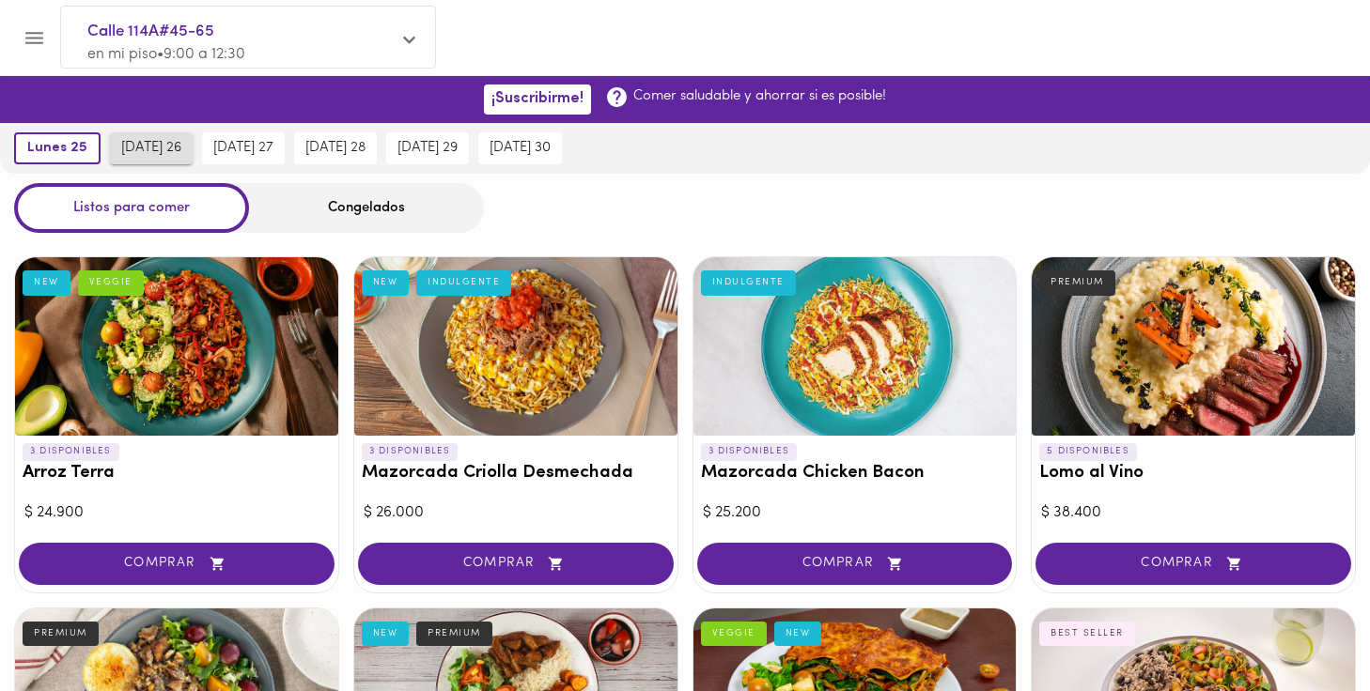
click at [147, 144] on span "[DATE] 26" at bounding box center [151, 148] width 60 height 17
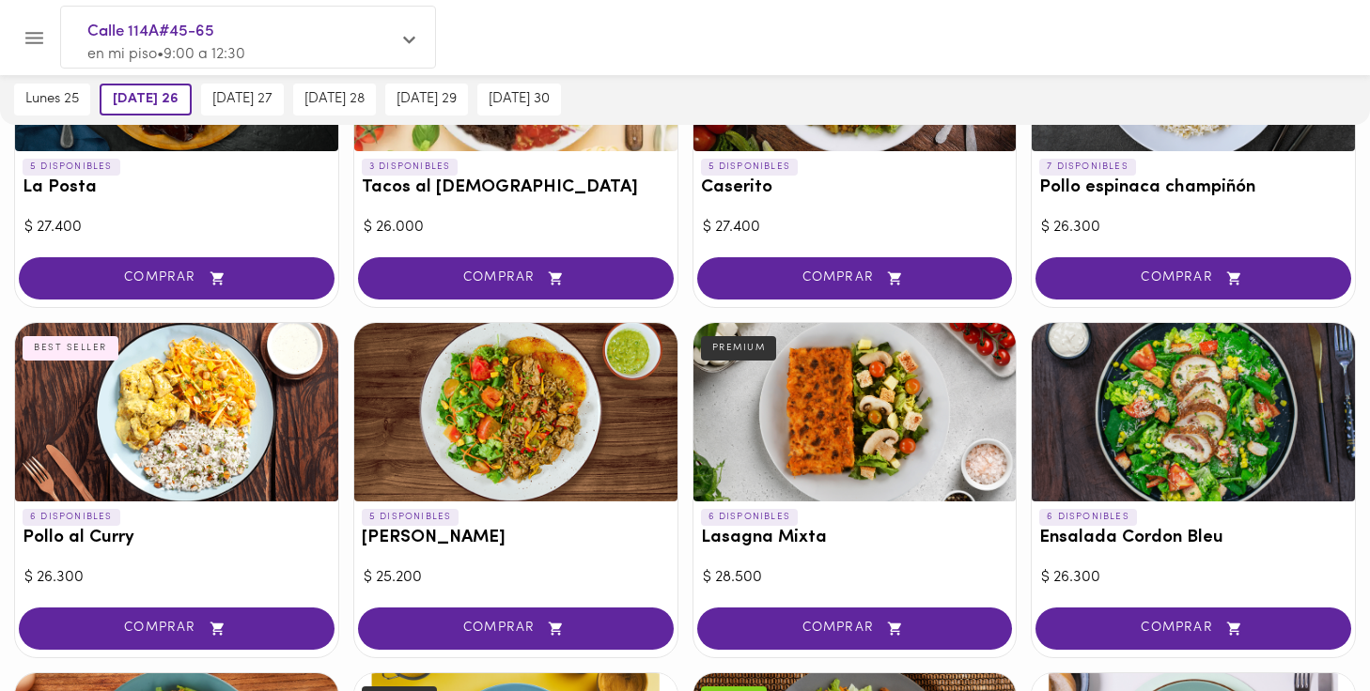
scroll to position [979, 0]
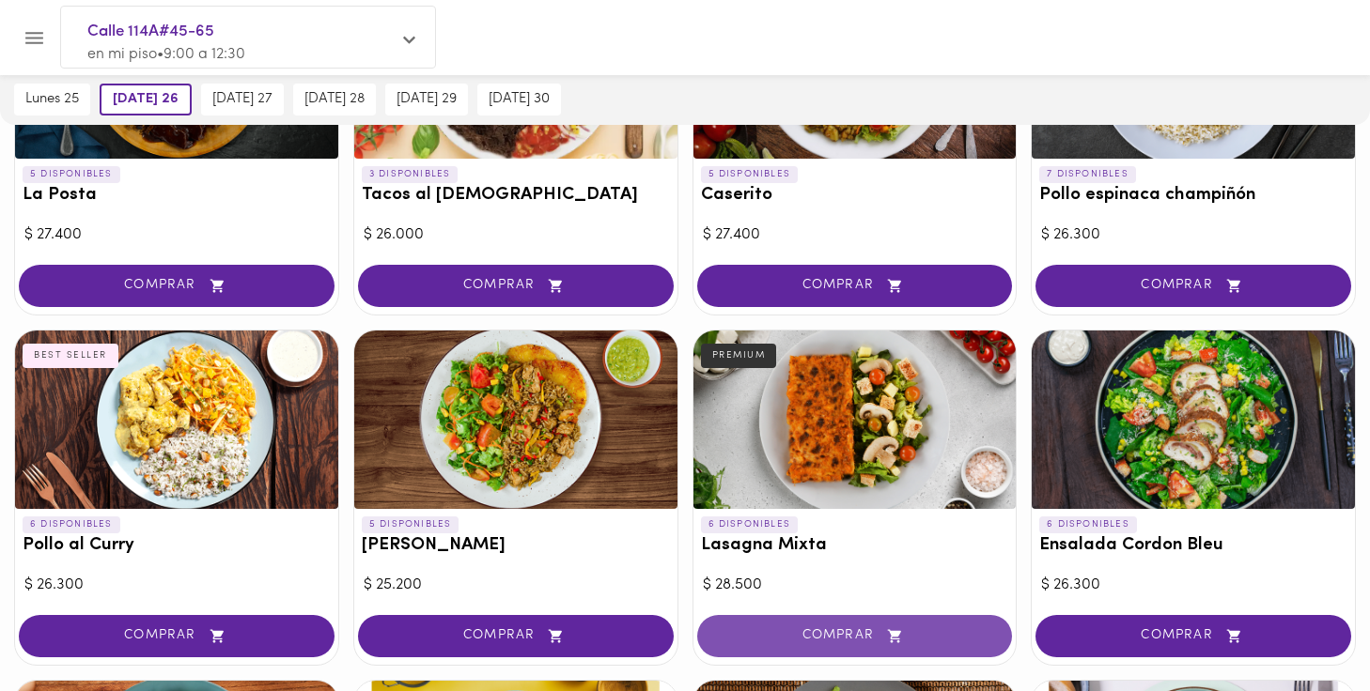
click at [841, 628] on span "COMPRAR" at bounding box center [854, 636] width 269 height 16
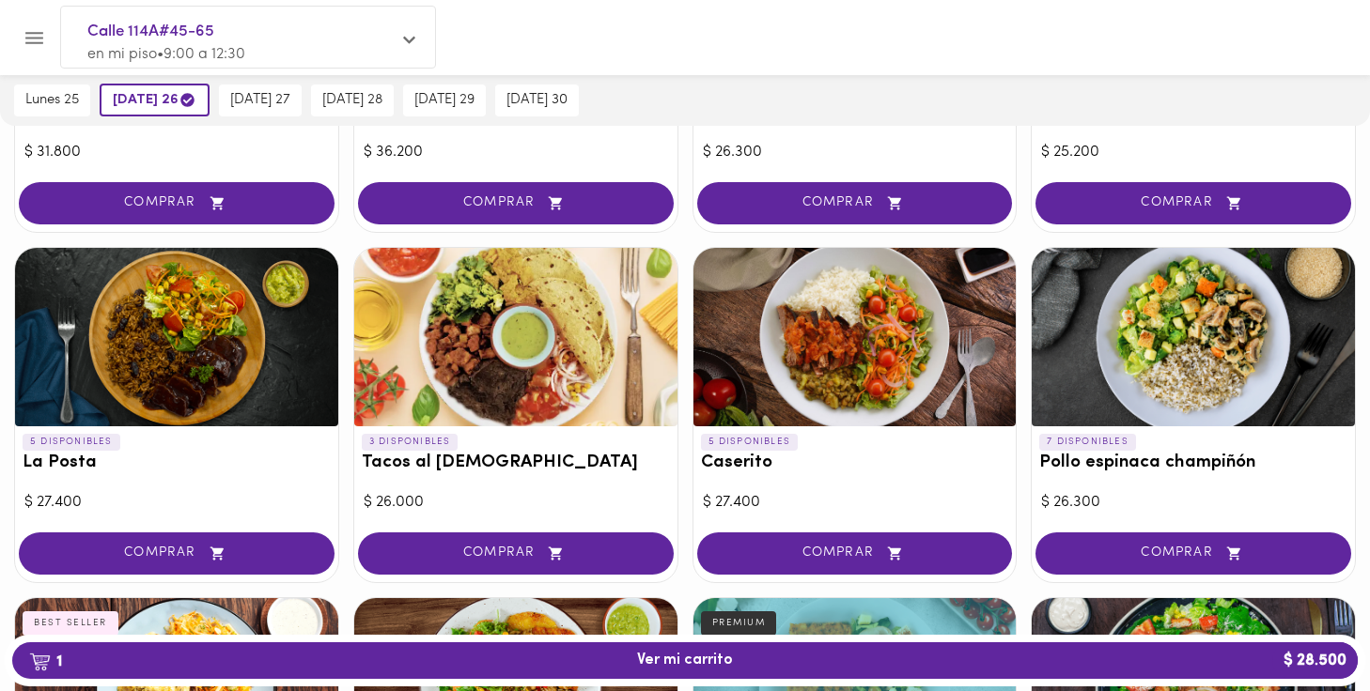
scroll to position [710, 0]
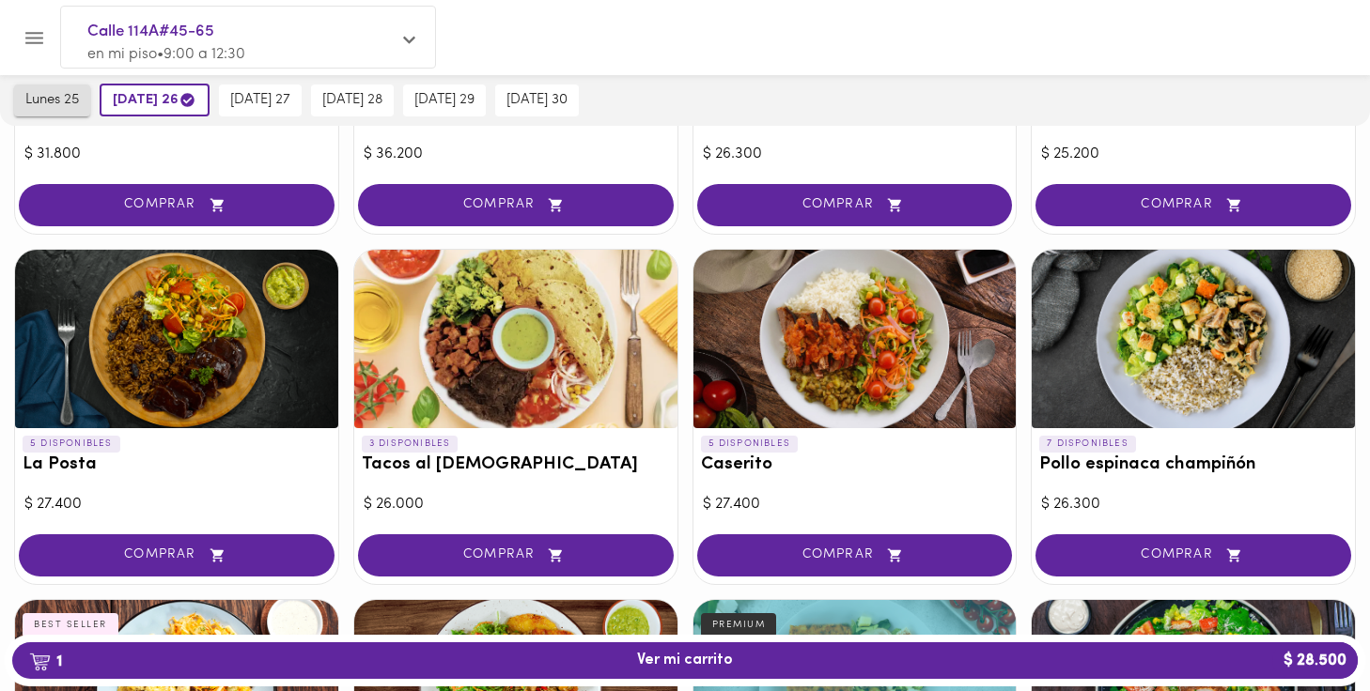
click at [57, 99] on span "lunes 25" at bounding box center [52, 100] width 54 height 17
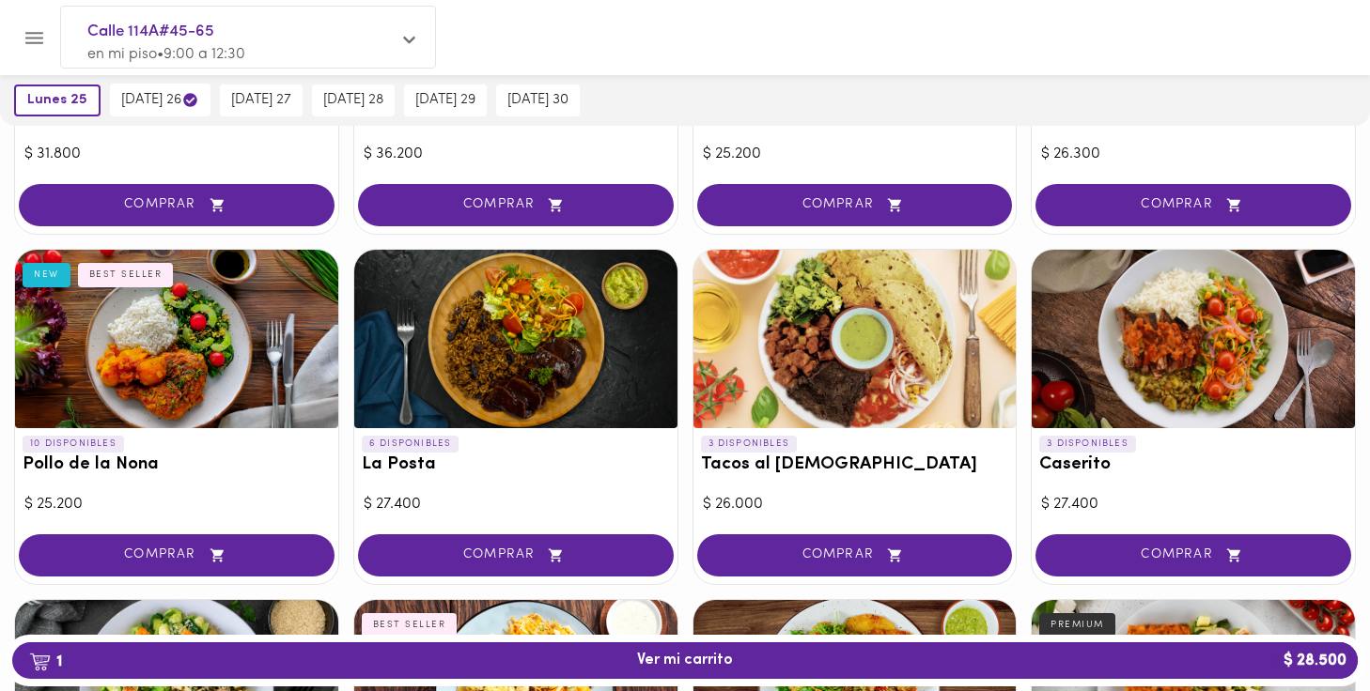
click at [39, 41] on icon "Menu" at bounding box center [34, 37] width 23 height 23
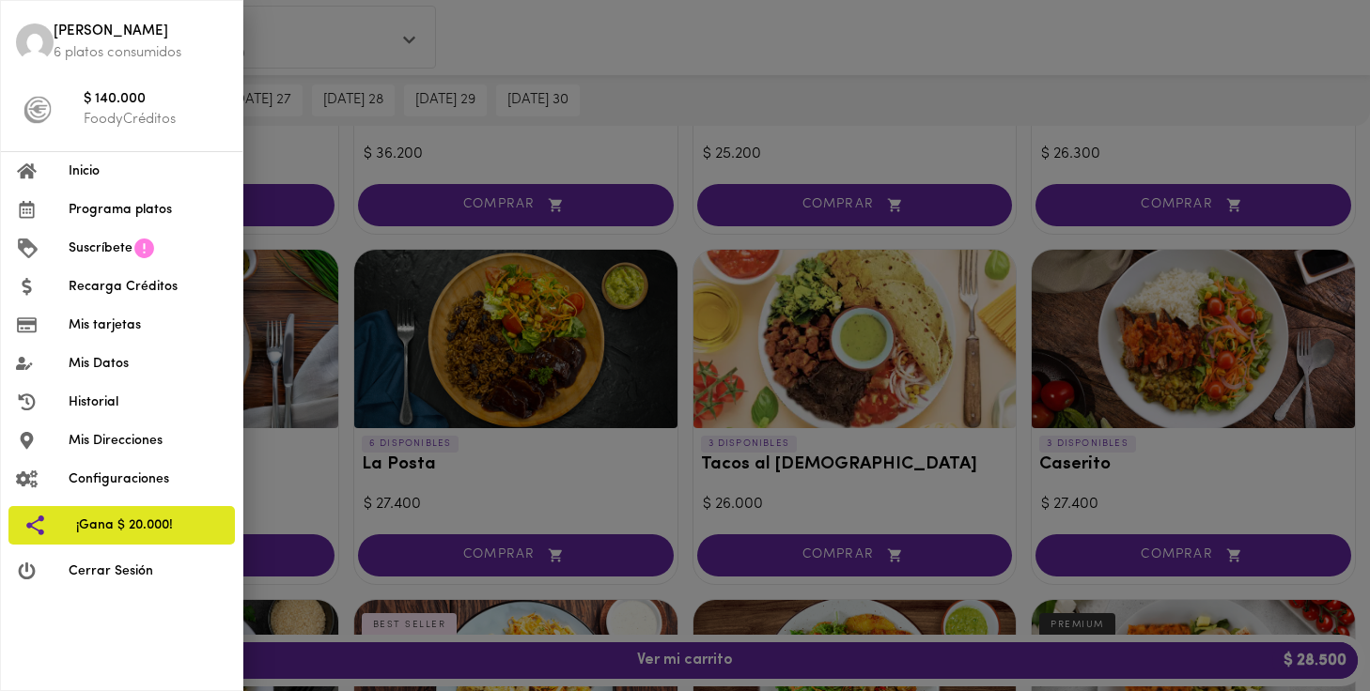
click at [81, 178] on span "Inicio" at bounding box center [148, 172] width 159 height 20
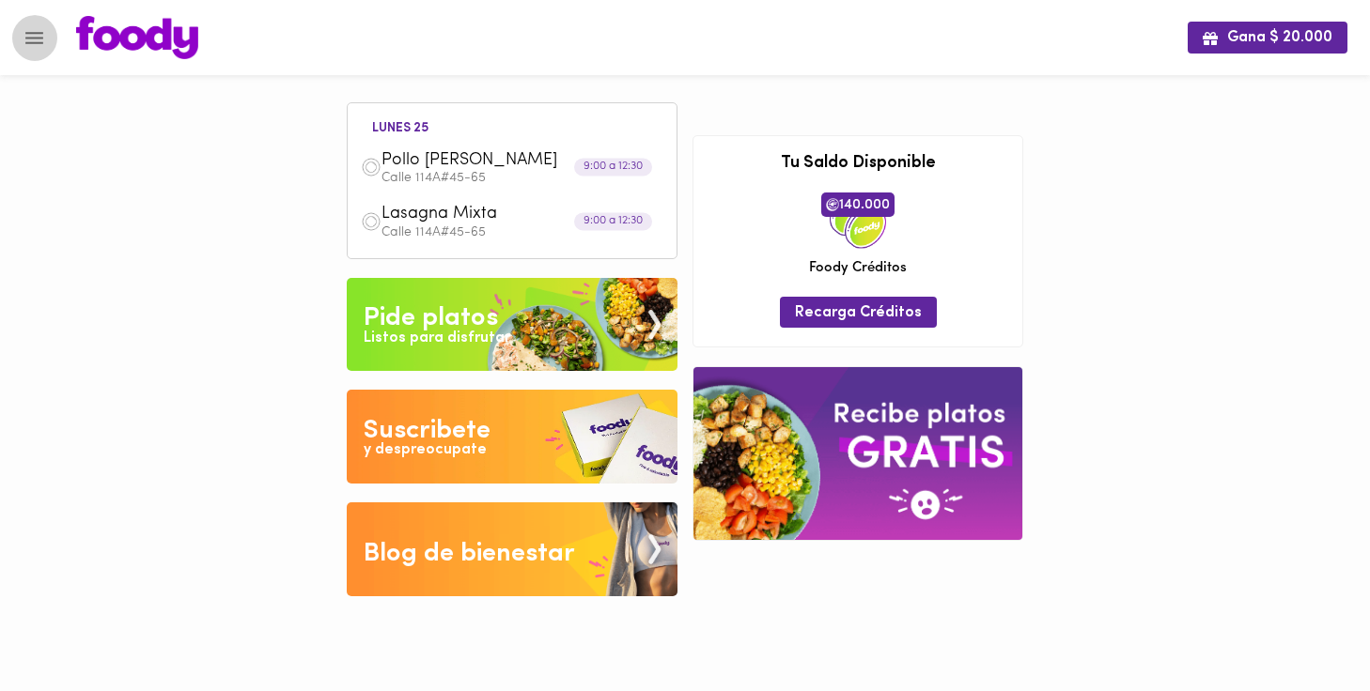
click at [26, 40] on icon "Menu" at bounding box center [34, 37] width 23 height 23
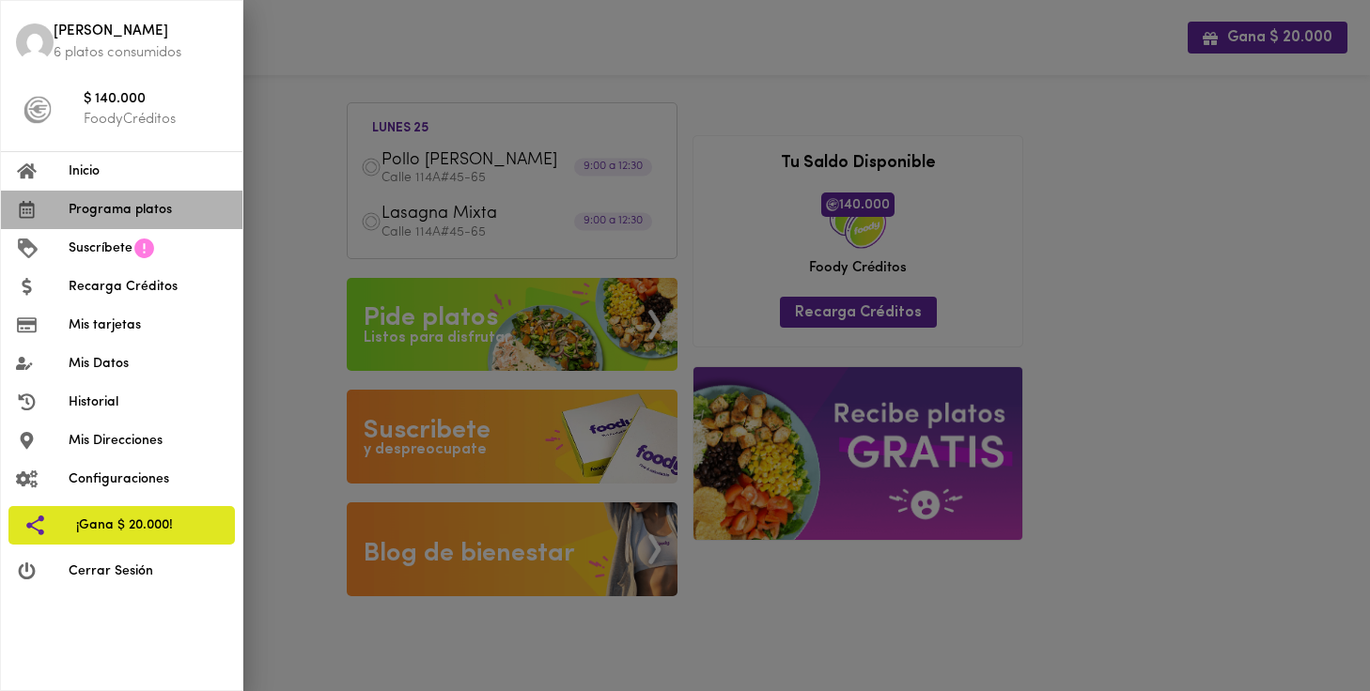
click at [113, 207] on span "Programa platos" at bounding box center [148, 210] width 159 height 20
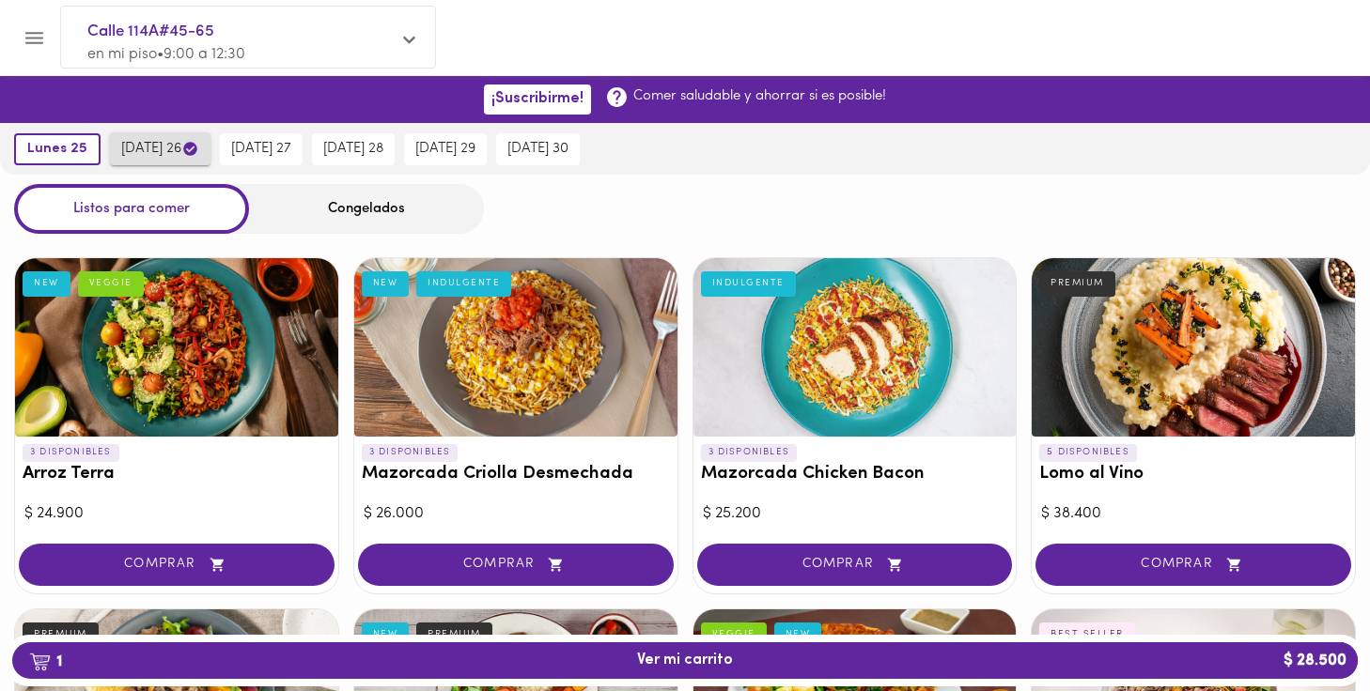
click at [163, 147] on span "[DATE] 26" at bounding box center [160, 149] width 78 height 18
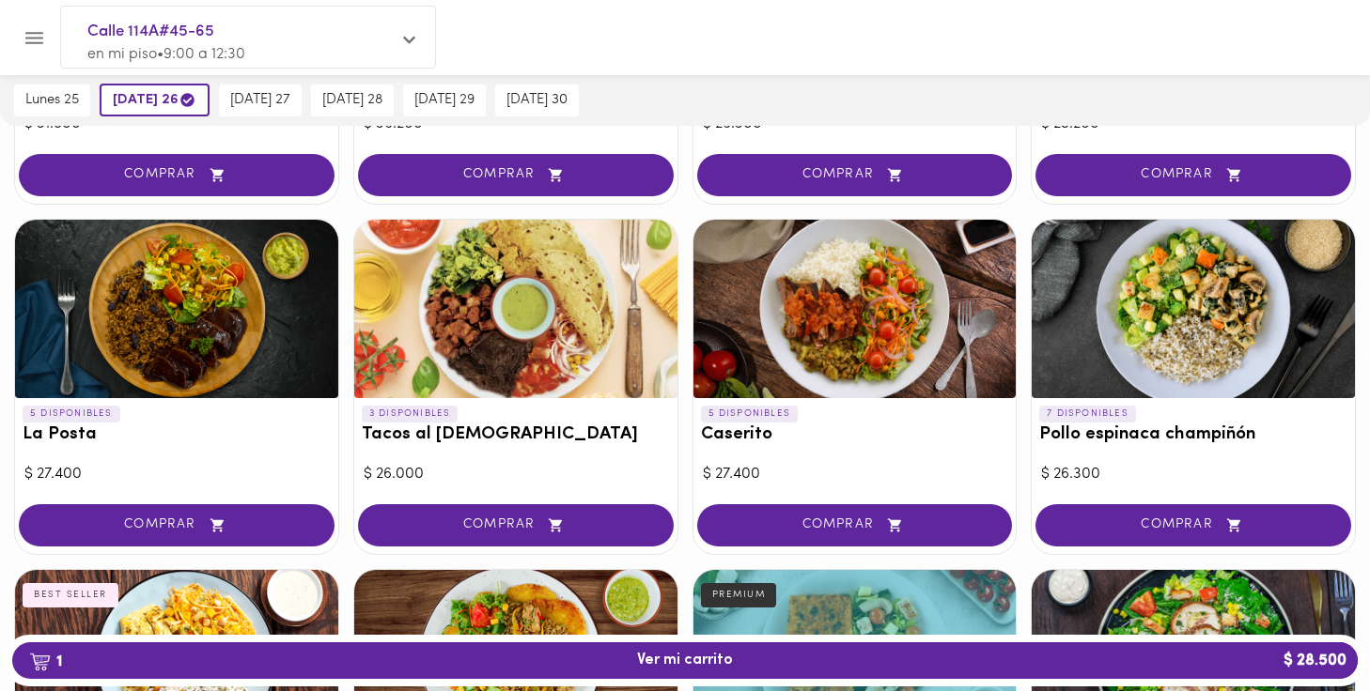
scroll to position [754, 0]
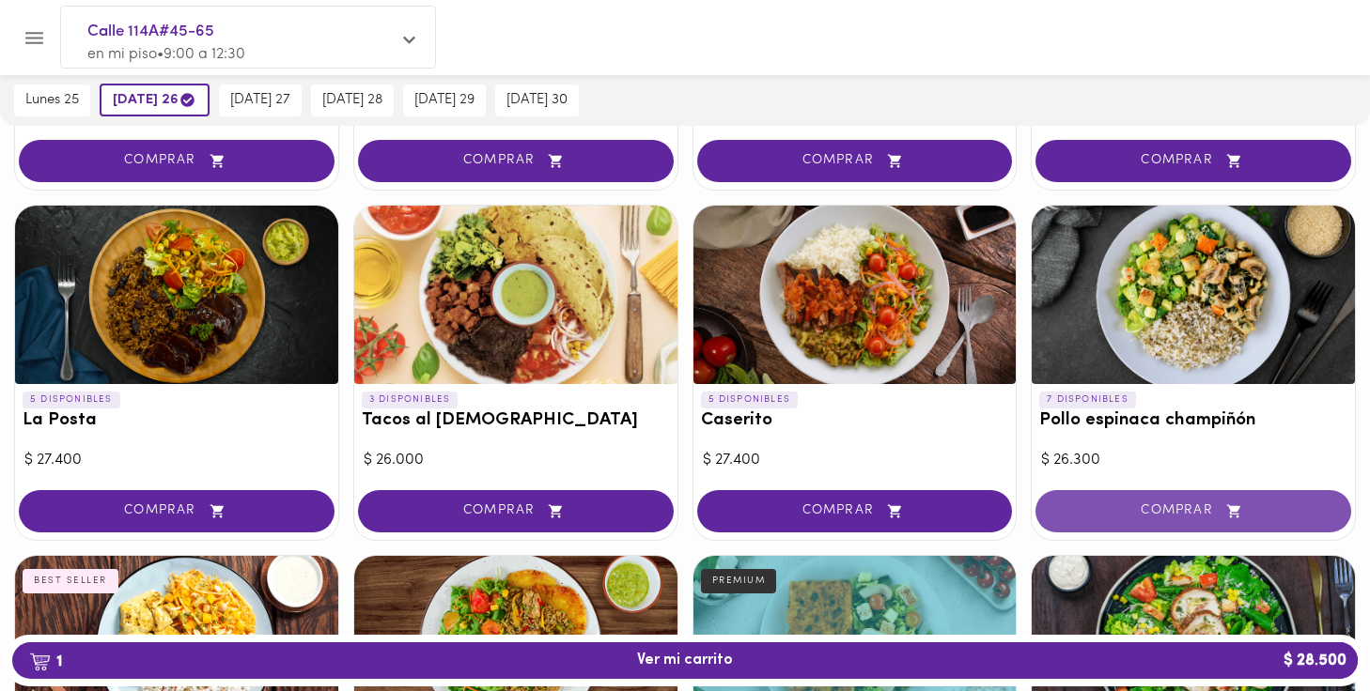
click at [1154, 515] on button "COMPRAR" at bounding box center [1193, 511] width 316 height 42
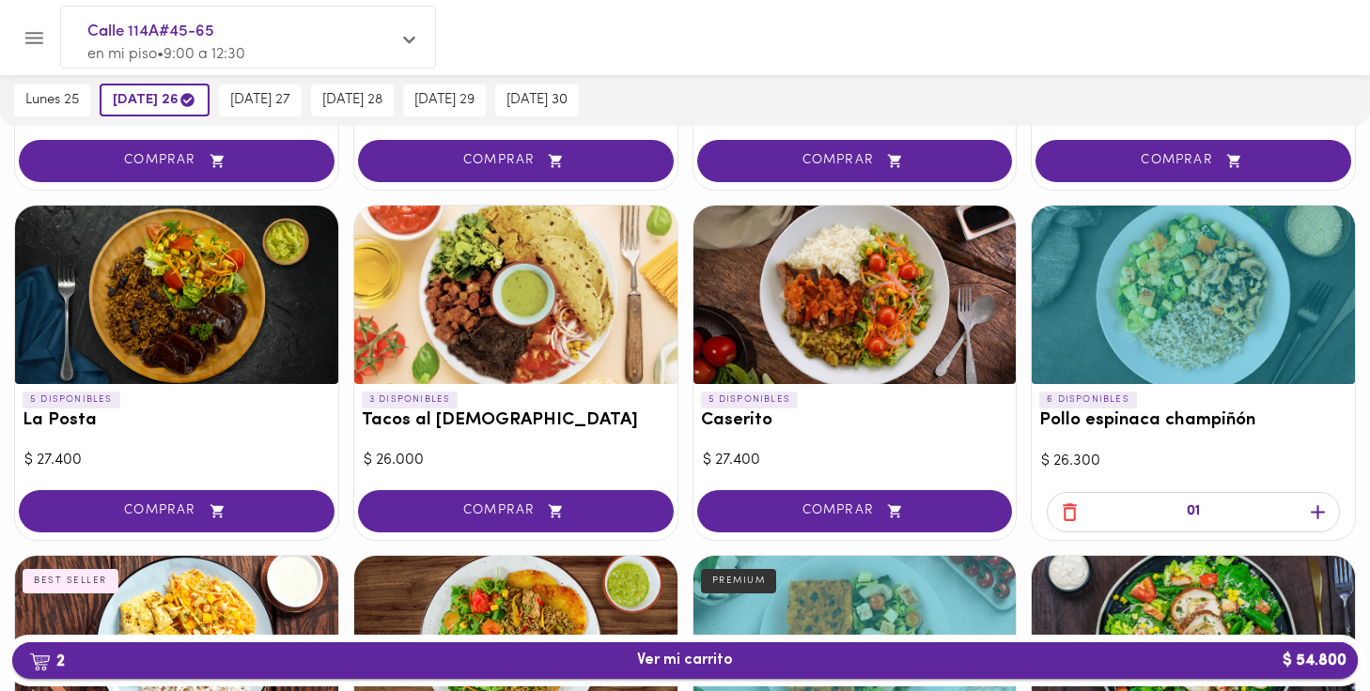
click at [662, 657] on span "2 Ver mi carrito $ 54.800" at bounding box center [685, 661] width 96 height 18
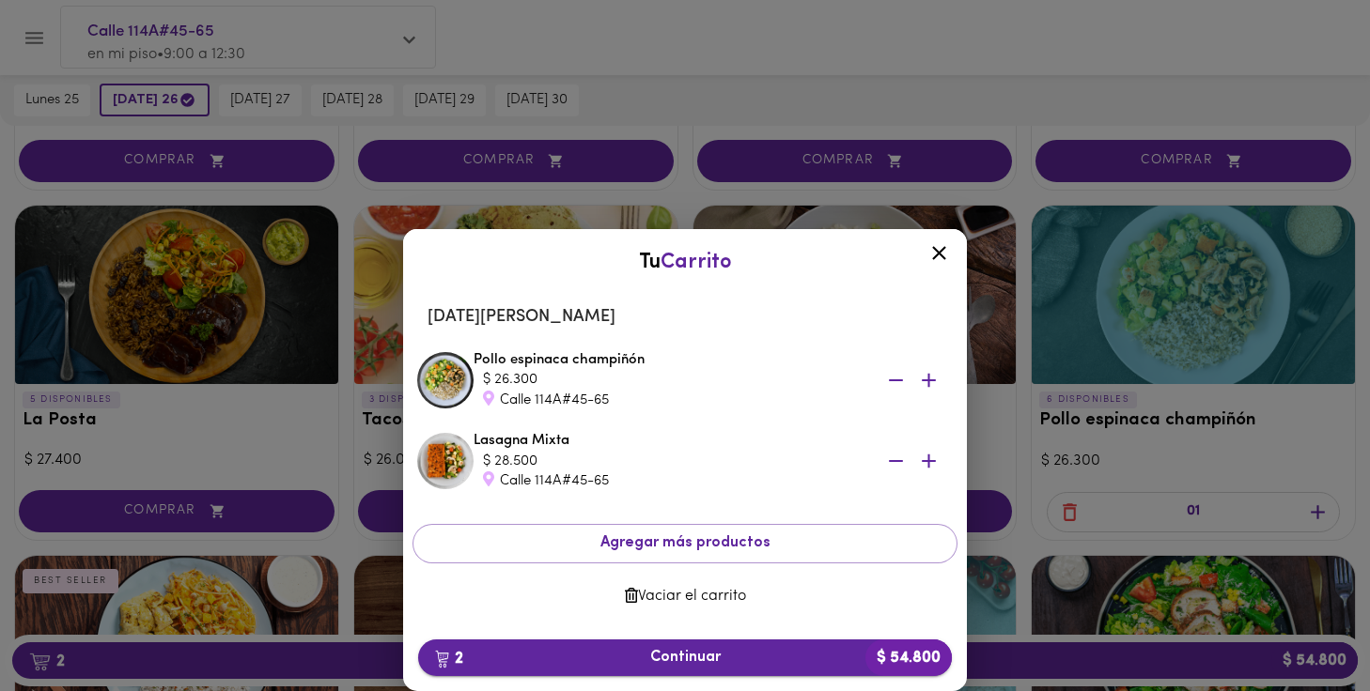
click at [698, 664] on span "2 Continuar $ 54.800" at bounding box center [684, 658] width 503 height 18
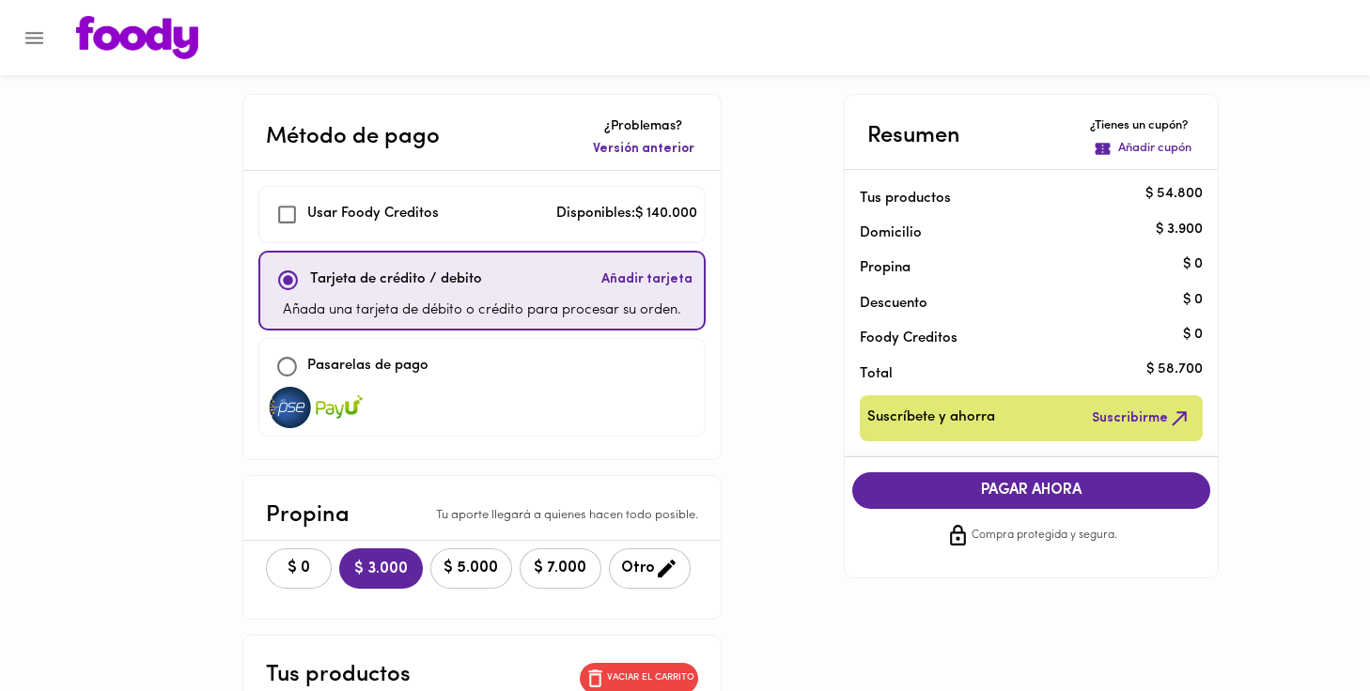
checkbox input "true"
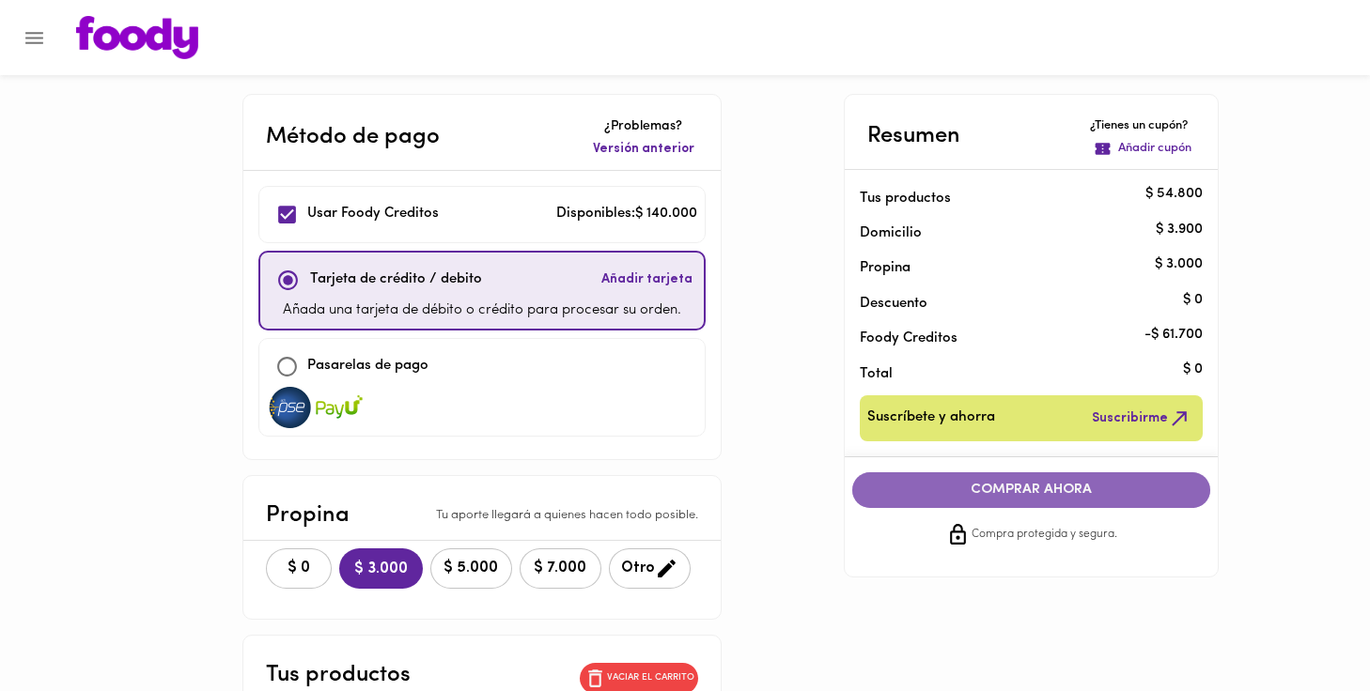
click at [1047, 498] on button "COMPRAR AHORA" at bounding box center [1031, 490] width 359 height 36
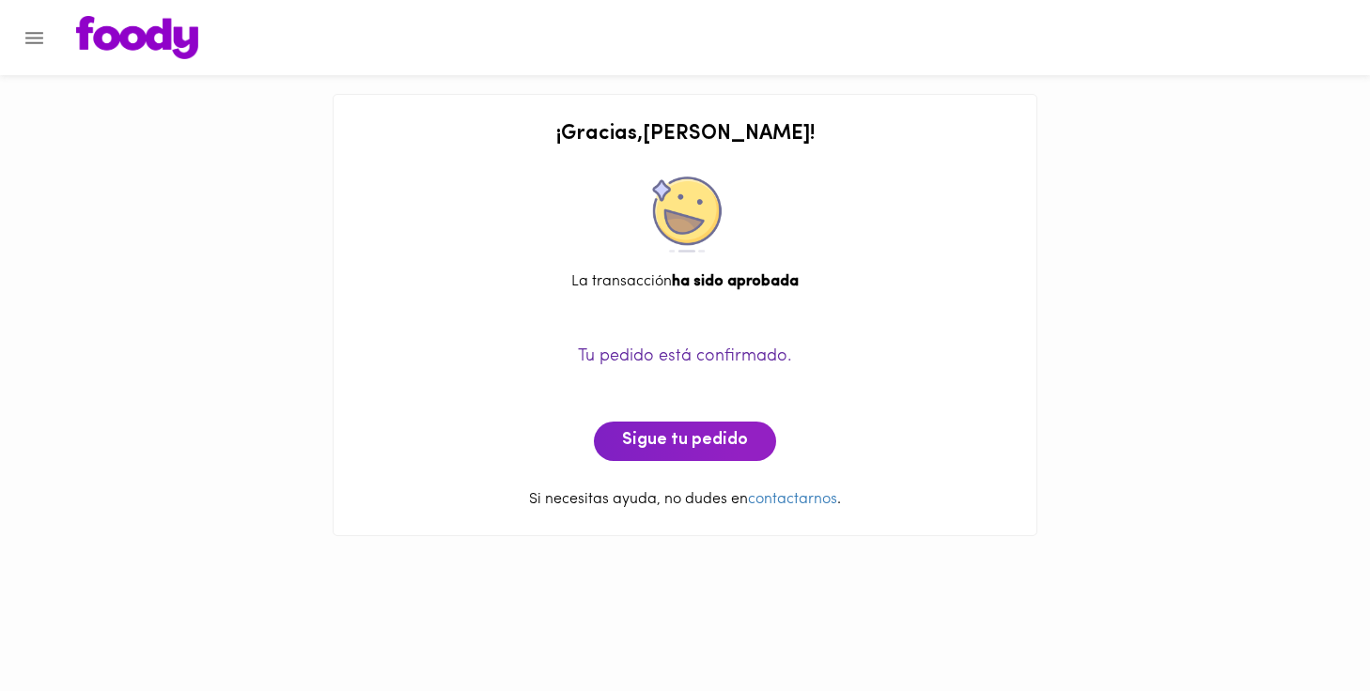
click at [30, 42] on icon "Menu" at bounding box center [34, 38] width 18 height 12
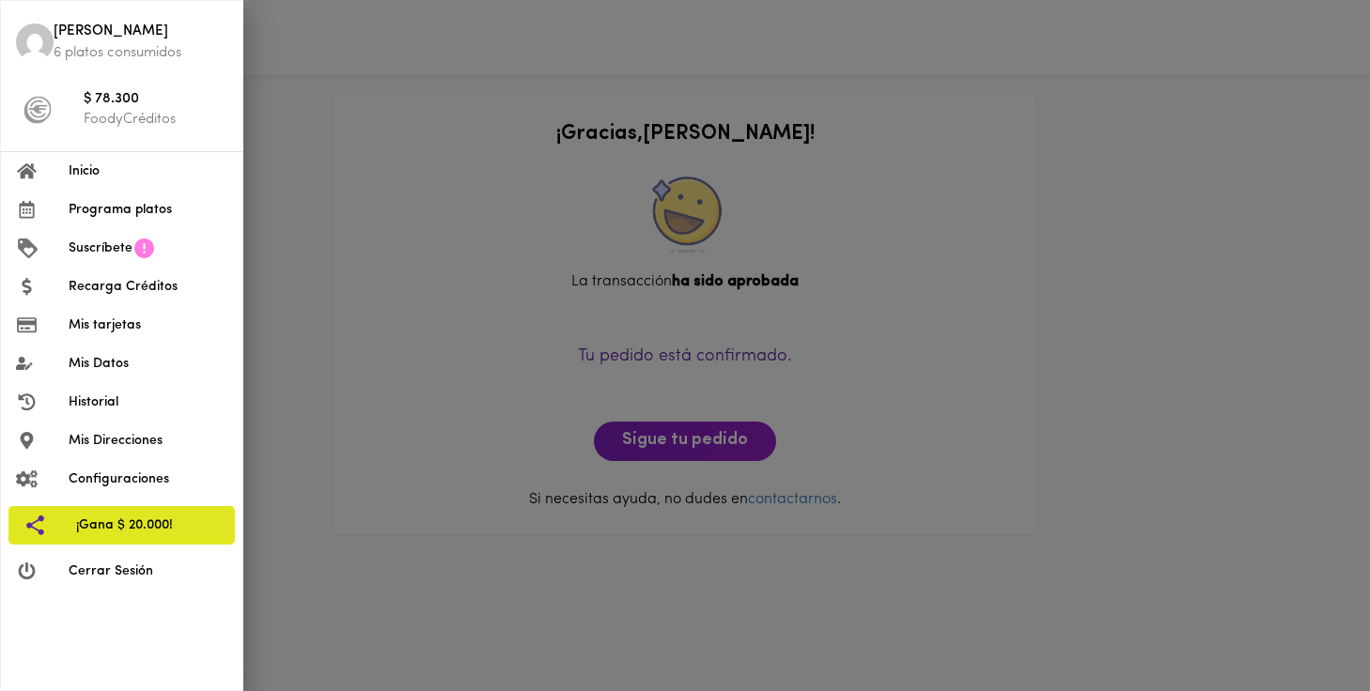
click at [107, 205] on span "Programa platos" at bounding box center [148, 210] width 159 height 20
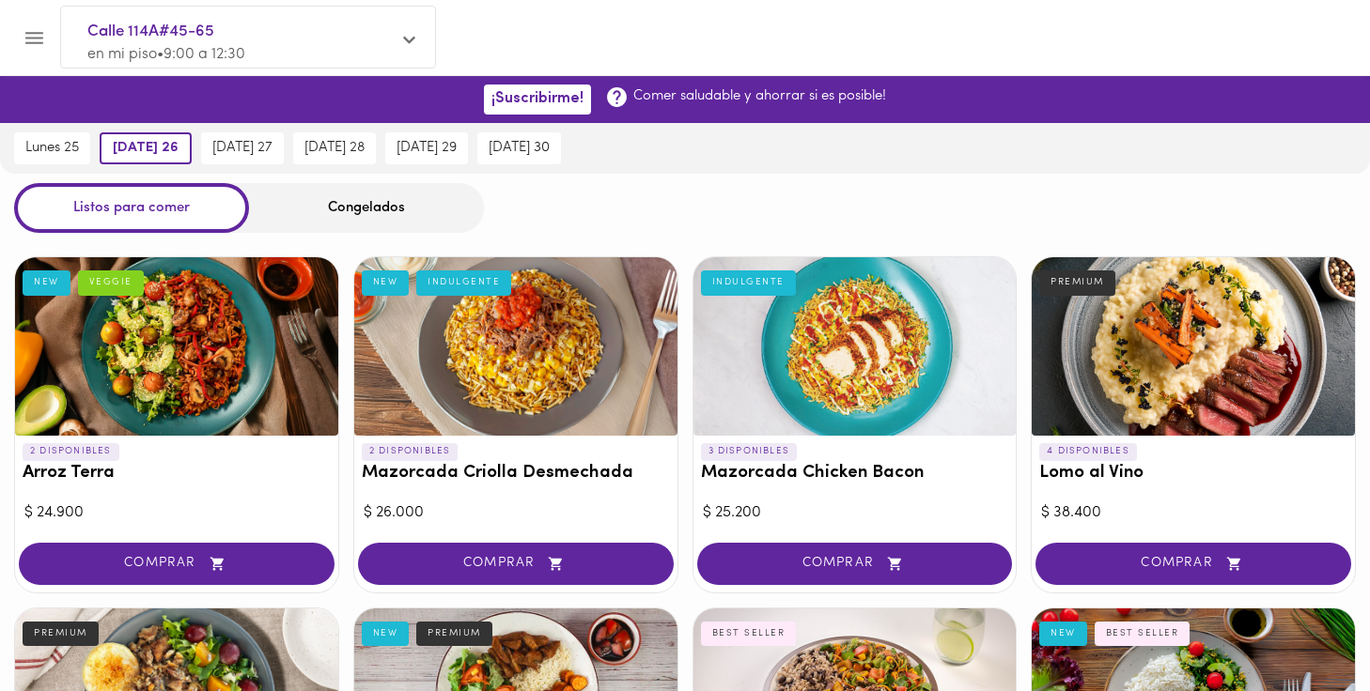
click at [33, 35] on icon "Menu" at bounding box center [34, 37] width 23 height 23
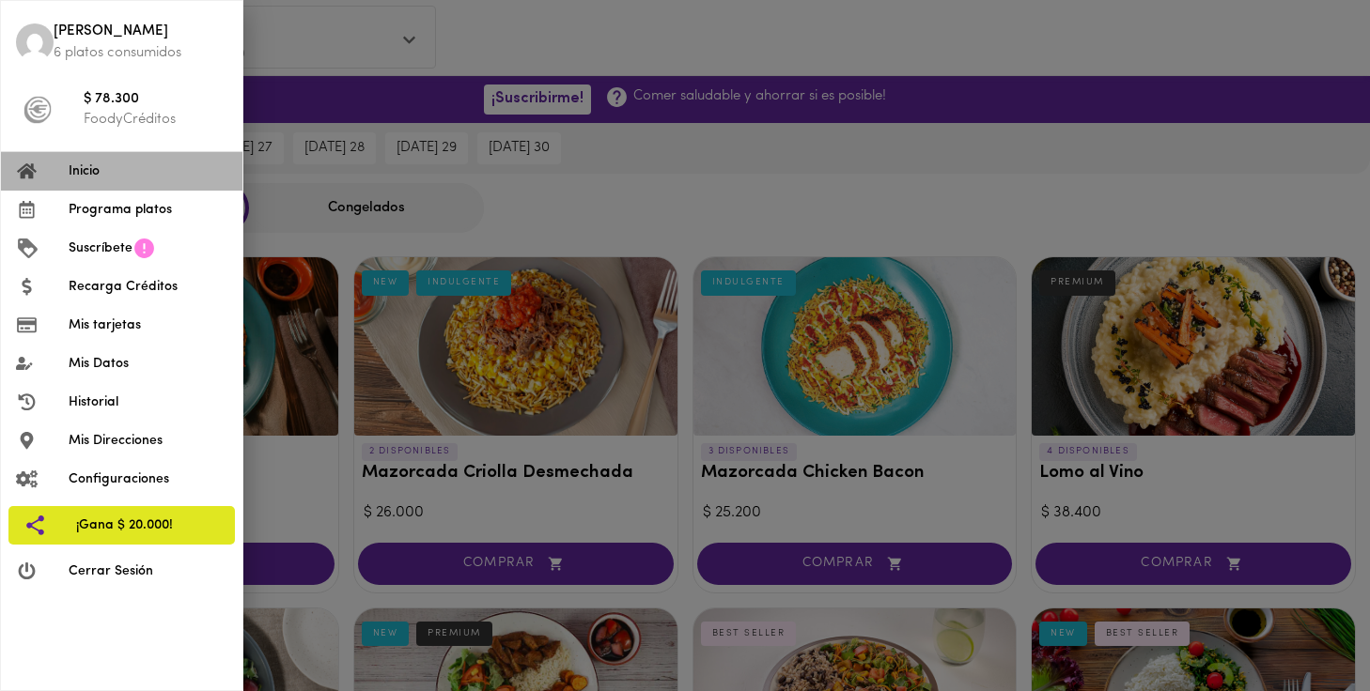
click at [90, 172] on span "Inicio" at bounding box center [148, 172] width 159 height 20
